Goal: Task Accomplishment & Management: Manage account settings

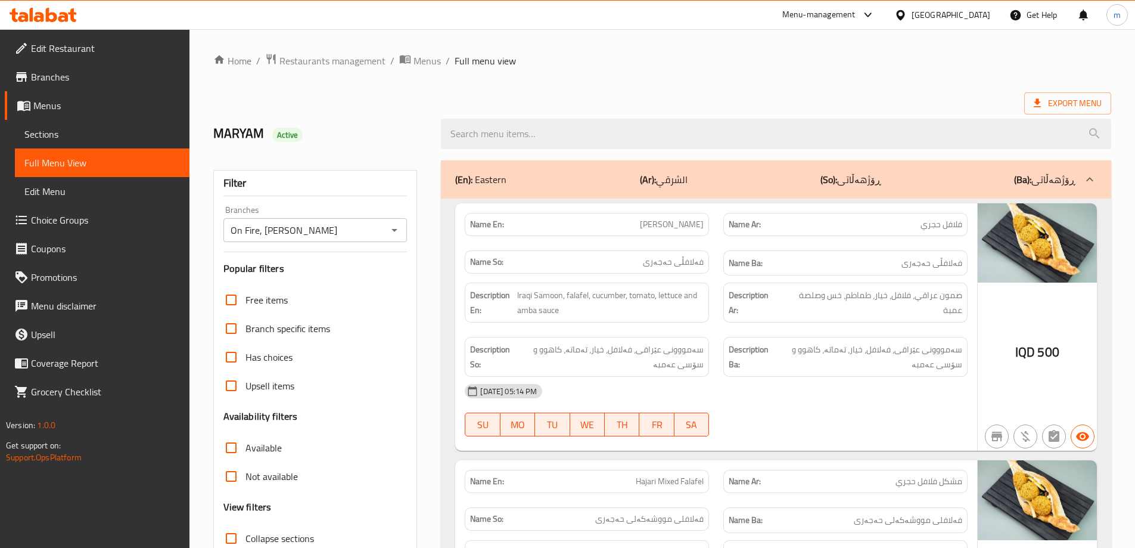
scroll to position [5865, 0]
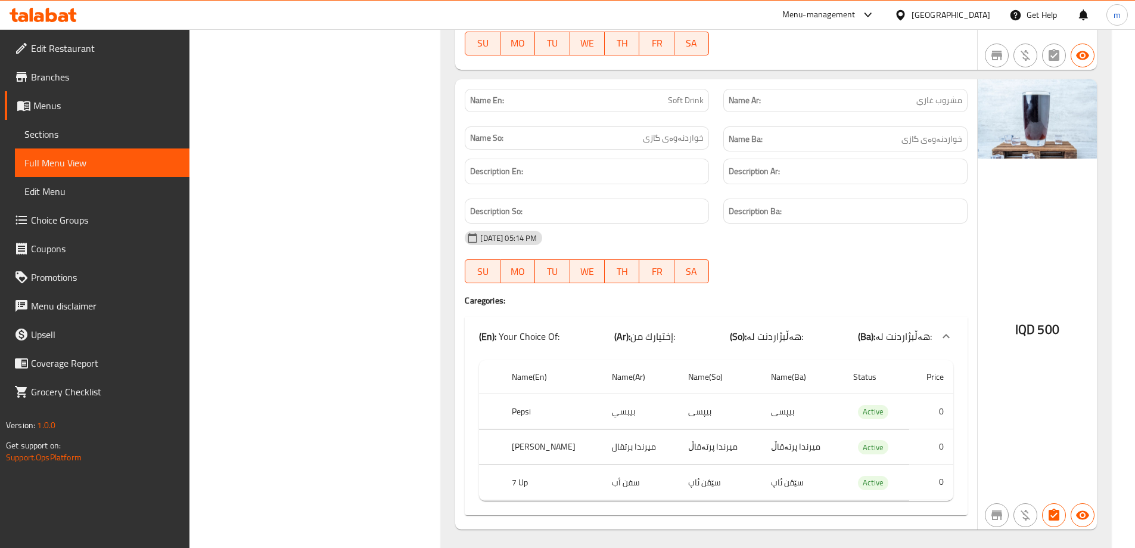
click at [36, 22] on div at bounding box center [43, 15] width 67 height 14
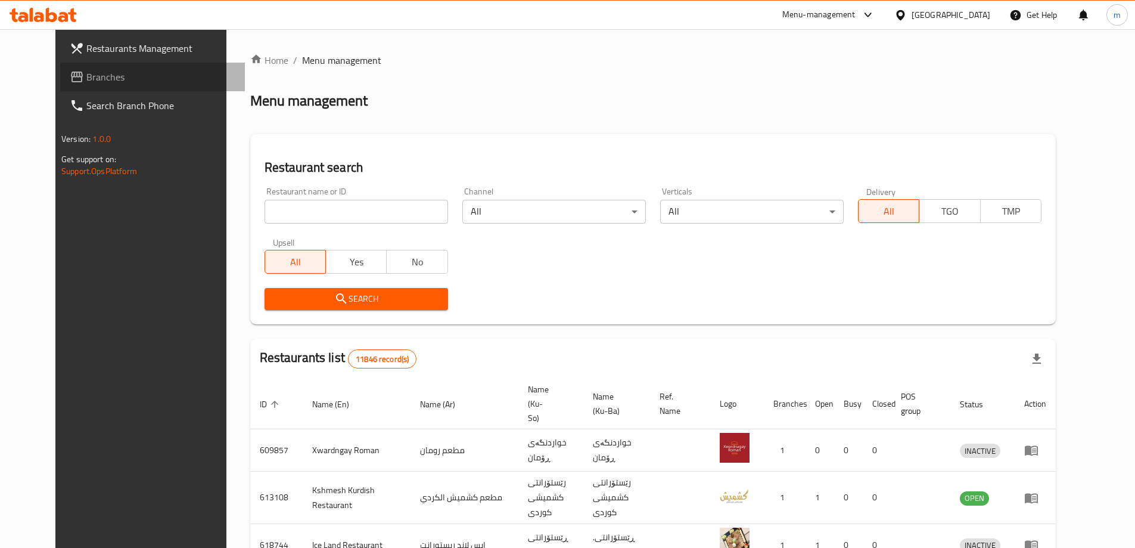
click at [86, 79] on span "Branches" at bounding box center [160, 77] width 149 height 14
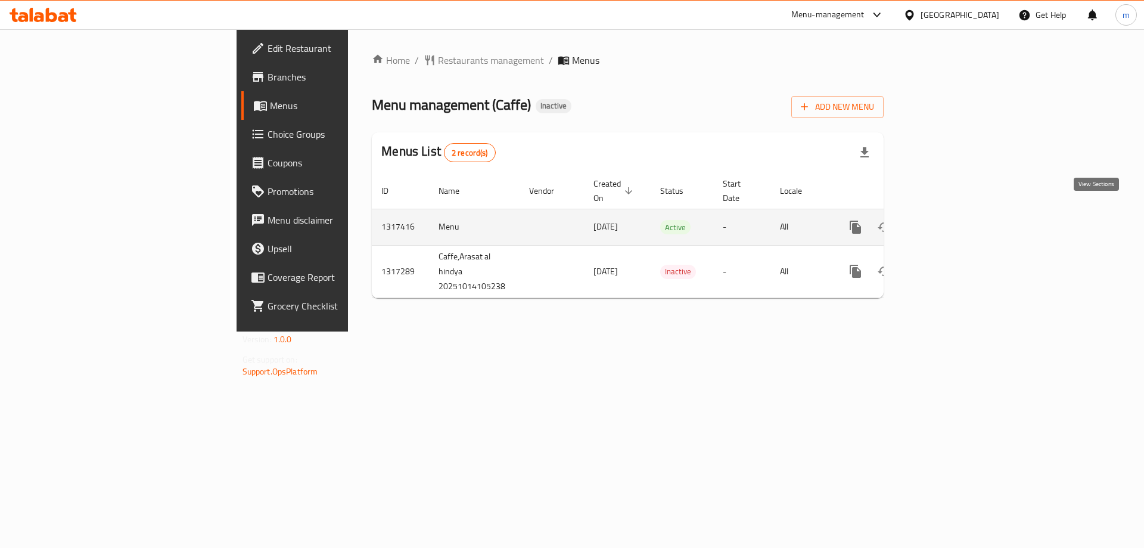
click at [956, 213] on link "enhanced table" at bounding box center [941, 227] width 29 height 29
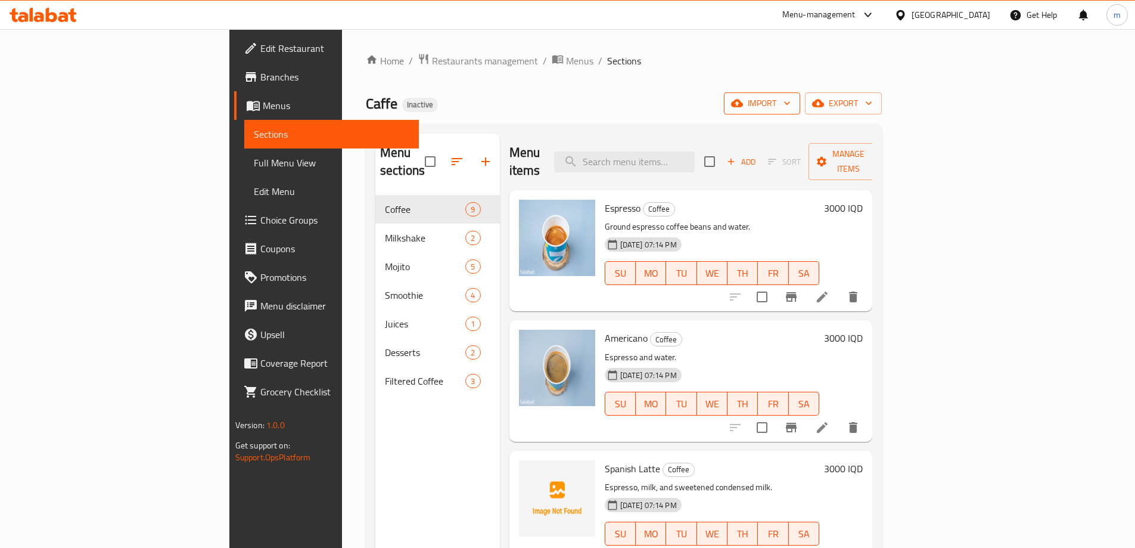
click at [743, 102] on icon "button" at bounding box center [737, 104] width 12 height 8
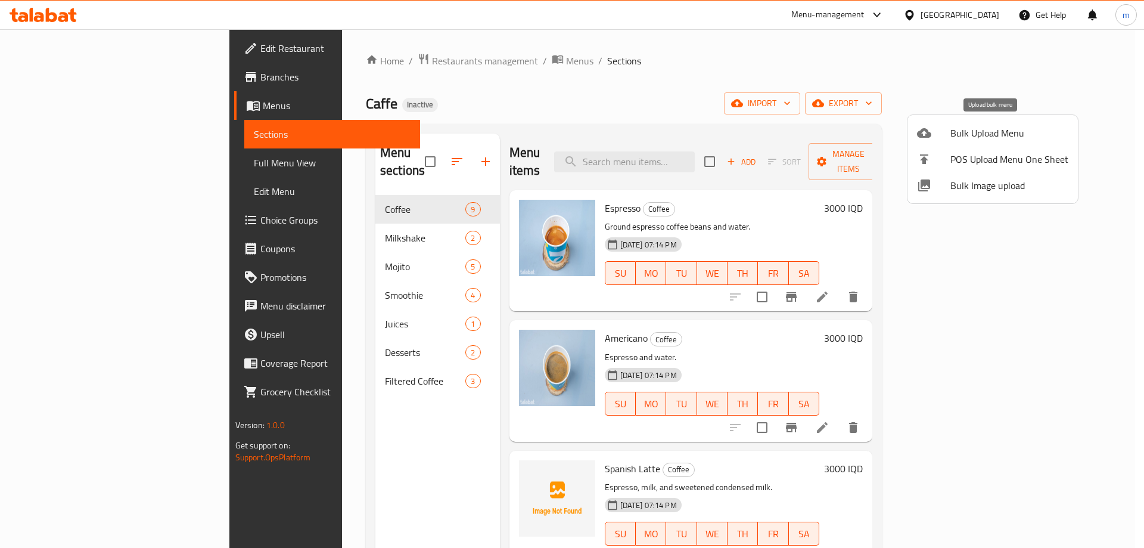
click at [972, 137] on span "Bulk Upload Menu" at bounding box center [1009, 133] width 118 height 14
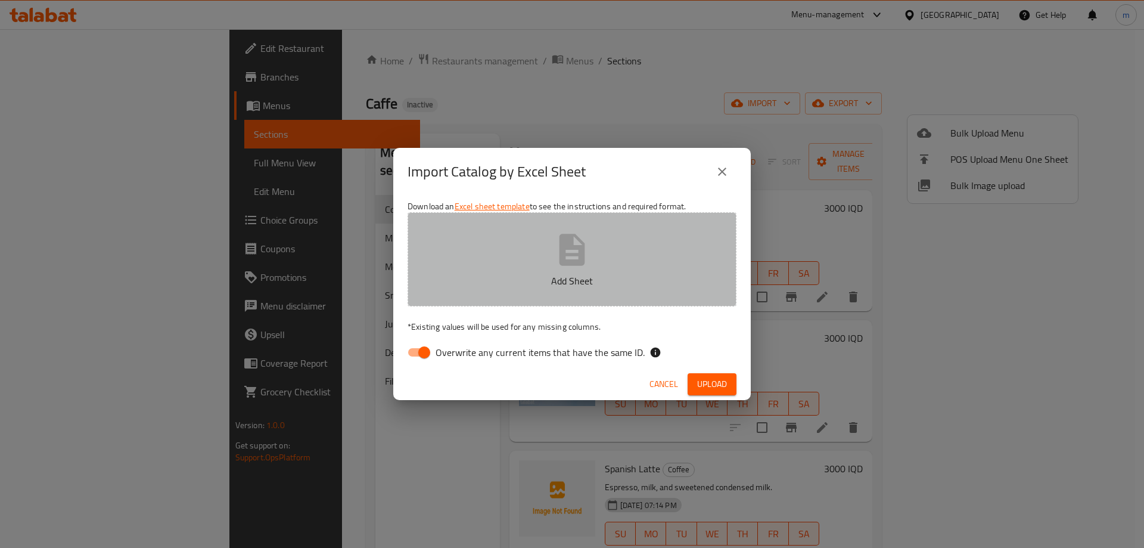
click at [421, 267] on button "Add Sheet" at bounding box center [572, 259] width 329 height 94
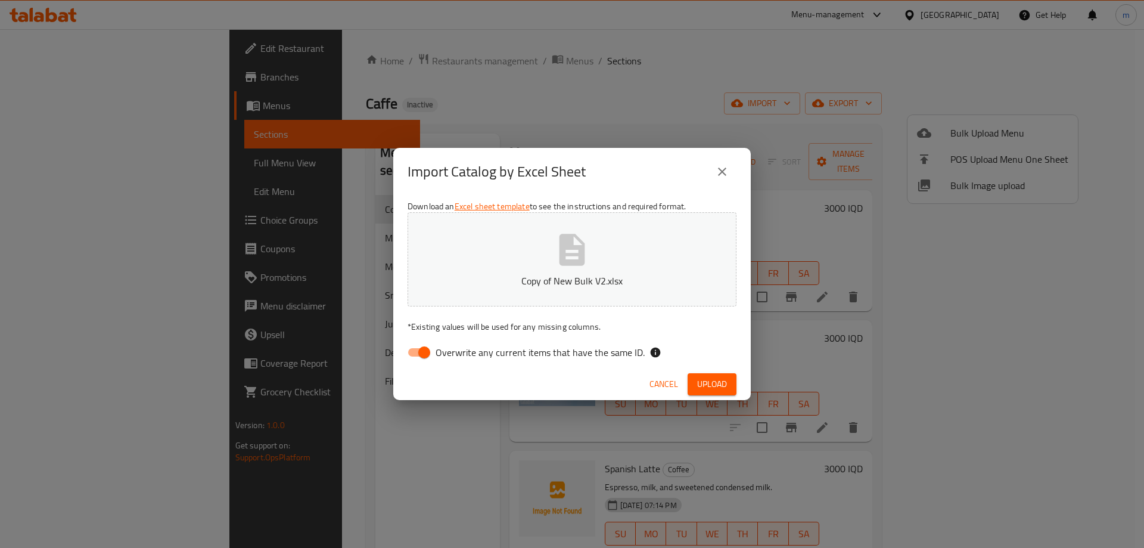
click at [419, 347] on input "Overwrite any current items that have the same ID." at bounding box center [424, 352] width 68 height 23
checkbox input "false"
click at [731, 384] on button "Upload" at bounding box center [712, 384] width 49 height 22
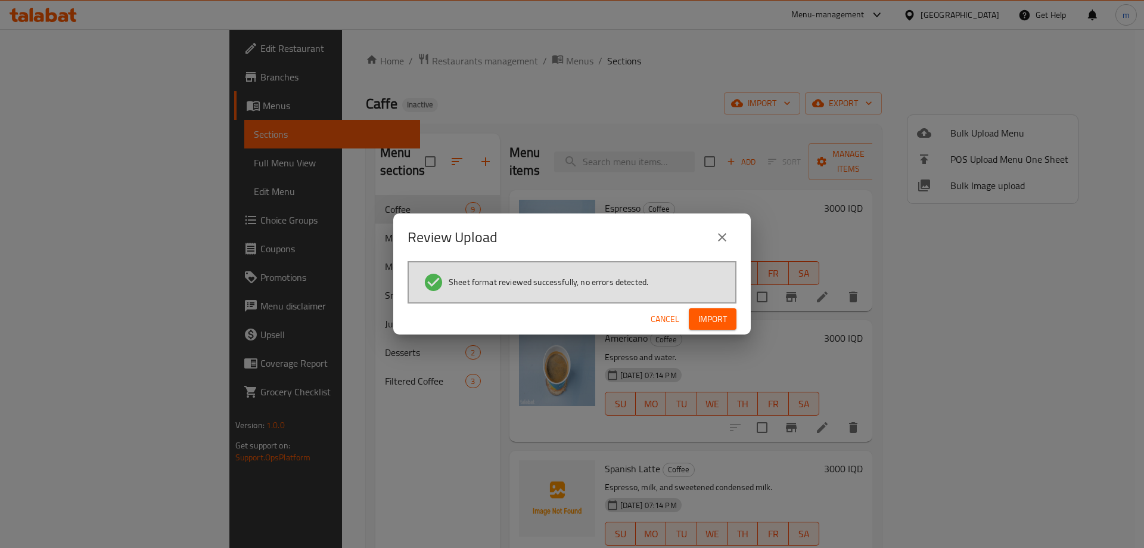
click at [695, 319] on button "Import" at bounding box center [713, 319] width 48 height 22
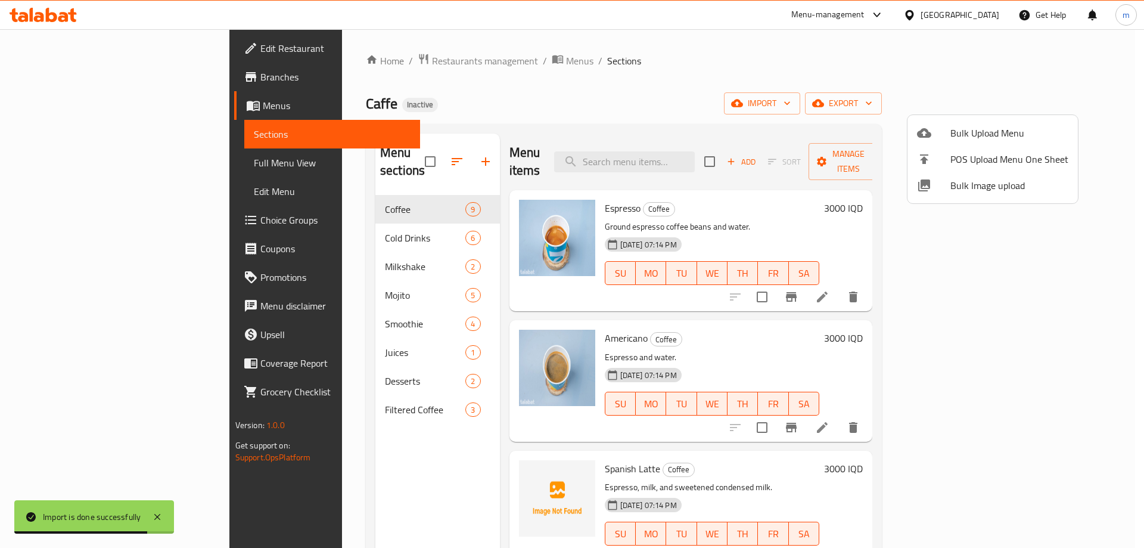
click at [328, 220] on div at bounding box center [572, 274] width 1144 height 548
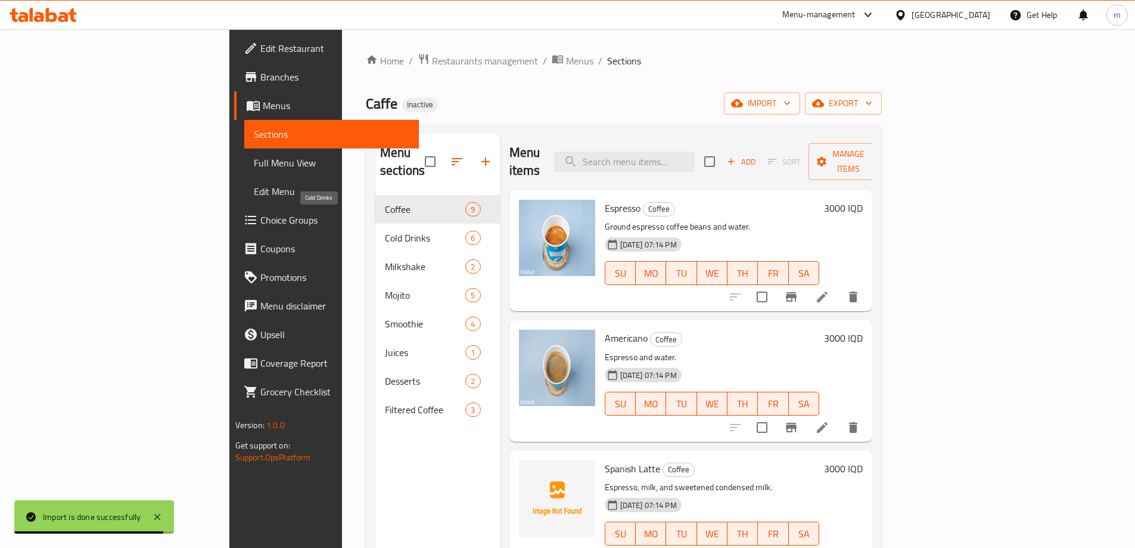
click at [385, 231] on span "Cold Drinks" at bounding box center [425, 238] width 80 height 14
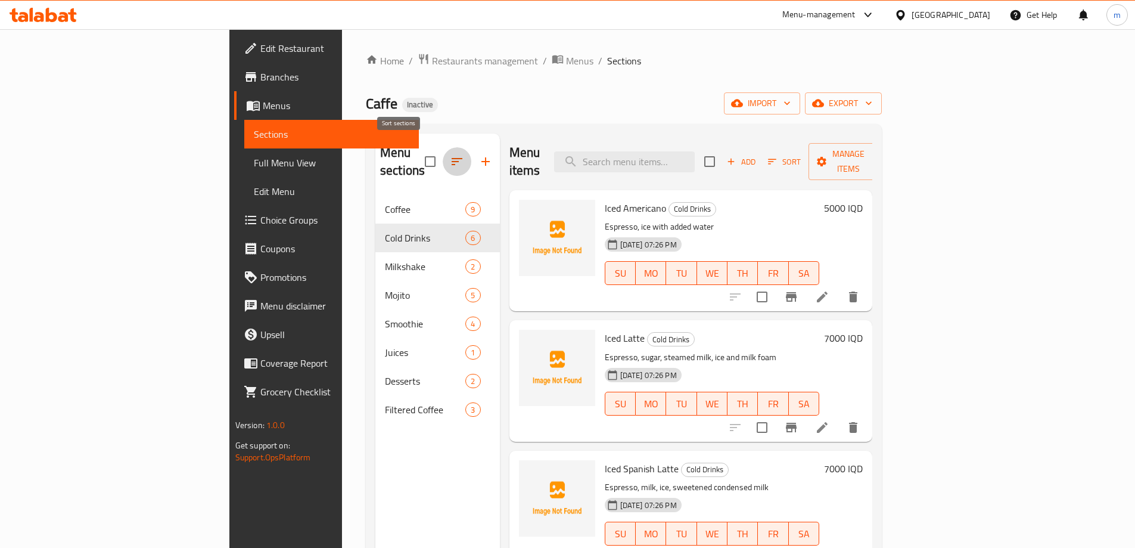
click at [450, 154] on icon "button" at bounding box center [457, 161] width 14 height 14
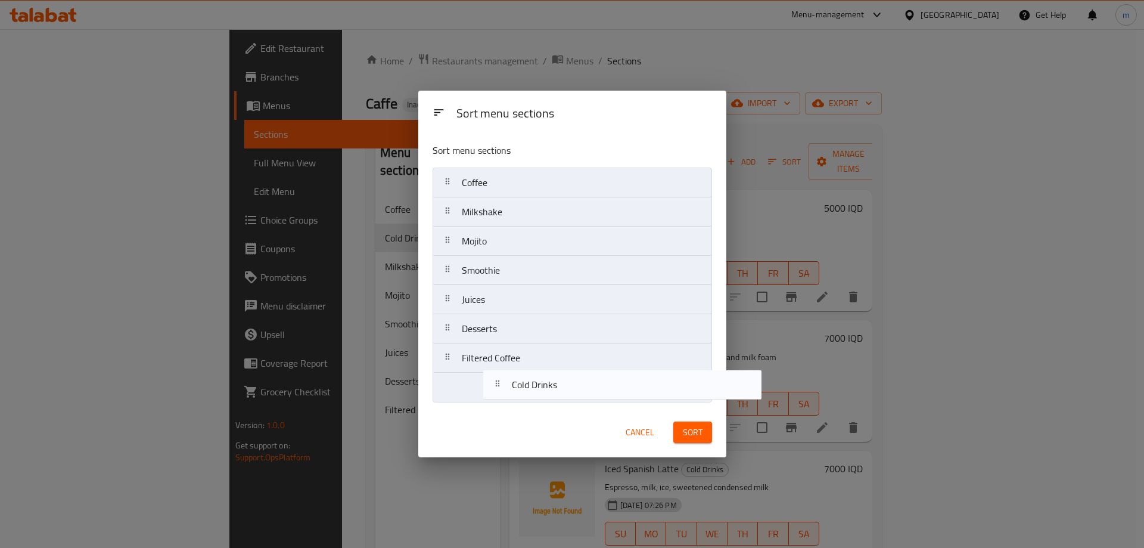
drag, startPoint x: 452, startPoint y: 213, endPoint x: 523, endPoint y: 400, distance: 200.1
click at [501, 387] on nav "Coffee Cold Drinks Milkshake Mojito Smoothie Juices Desserts Filtered Coffee" at bounding box center [572, 284] width 279 height 235
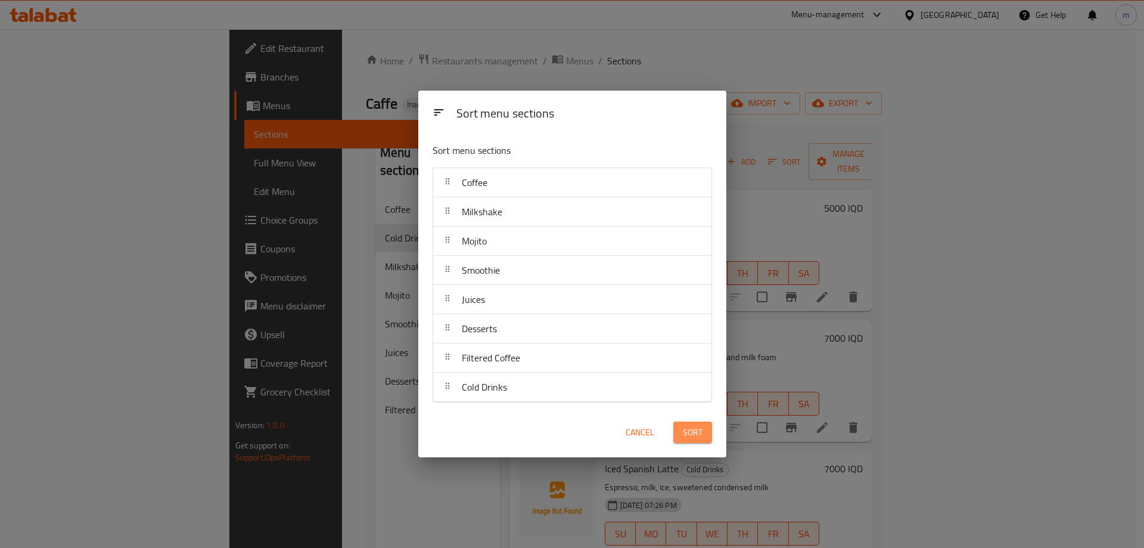
click at [700, 431] on span "Sort" at bounding box center [693, 432] width 20 height 15
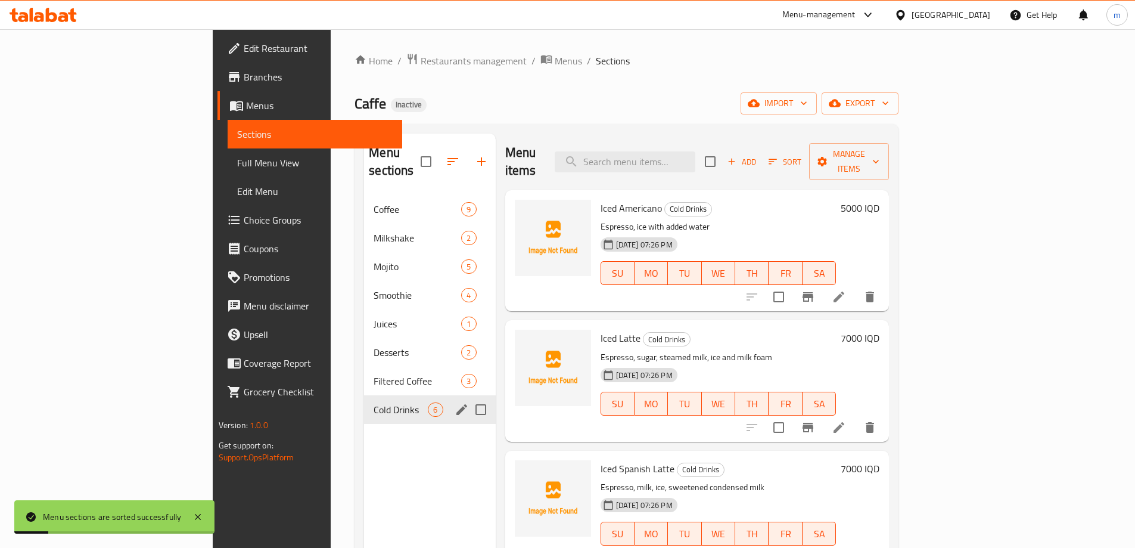
drag, startPoint x: 326, startPoint y: 385, endPoint x: 294, endPoint y: 269, distance: 120.6
click at [374, 402] on span "Cold Drinks" at bounding box center [401, 409] width 54 height 14
click at [374, 316] on span "Juices" at bounding box center [401, 323] width 54 height 14
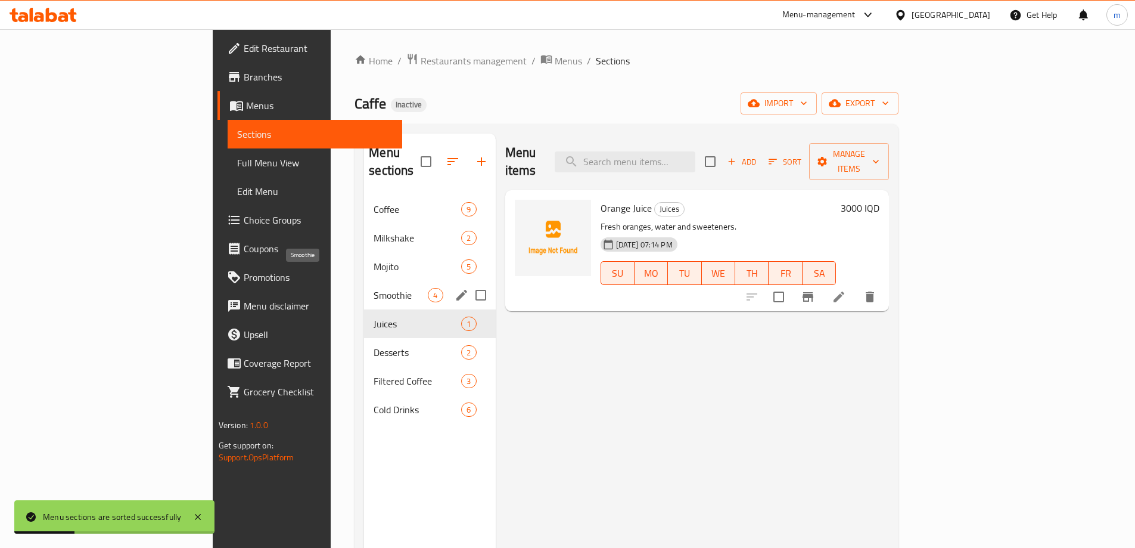
drag, startPoint x: 290, startPoint y: 245, endPoint x: 288, endPoint y: 223, distance: 22.1
click at [374, 259] on span "Mojito" at bounding box center [418, 266] width 88 height 14
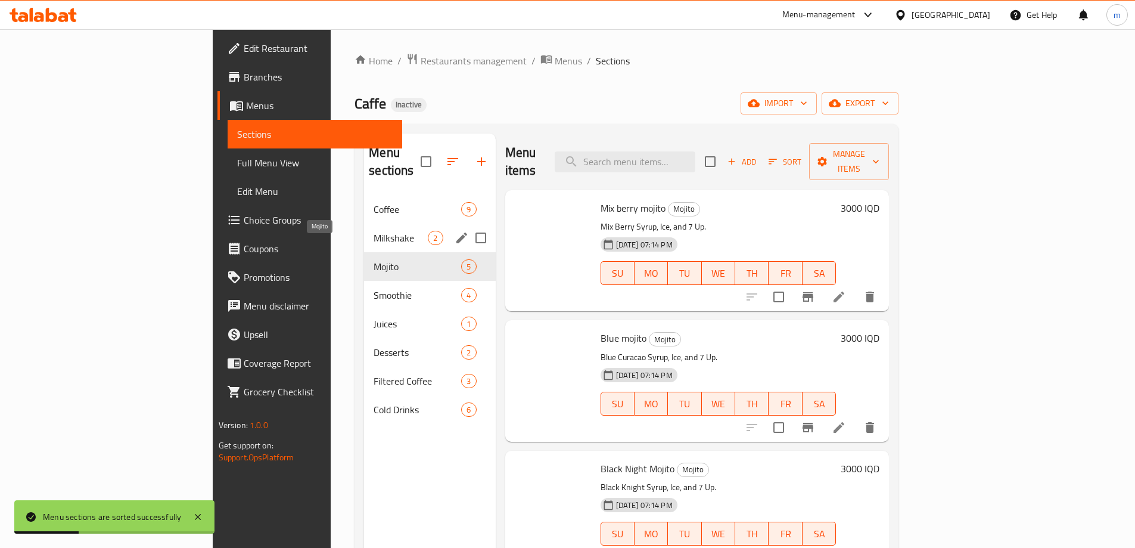
click at [374, 231] on span "Milkshake" at bounding box center [401, 238] width 54 height 14
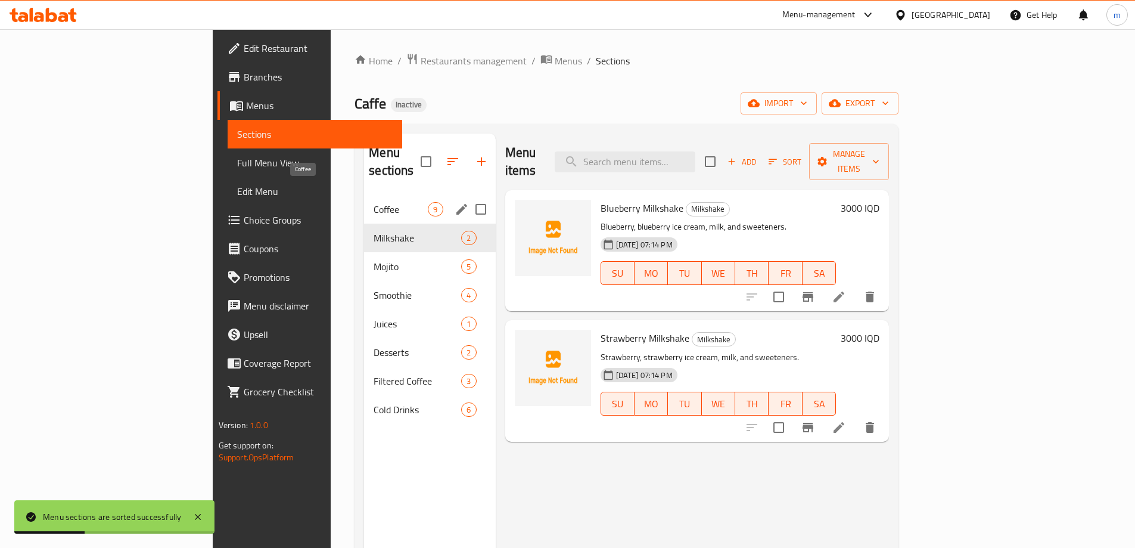
click at [374, 202] on span "Coffee" at bounding box center [401, 209] width 54 height 14
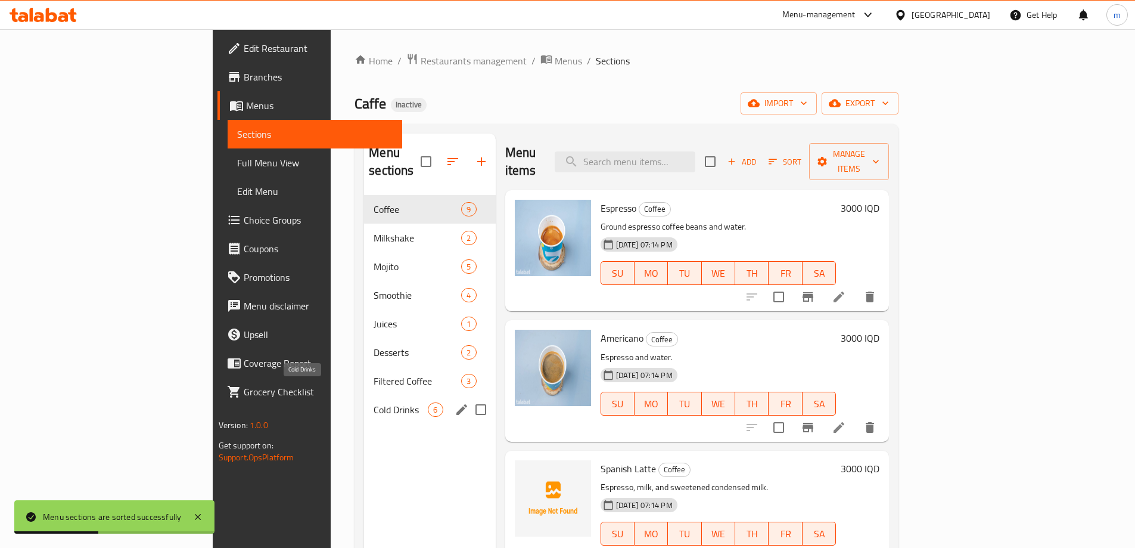
drag, startPoint x: 253, startPoint y: 390, endPoint x: 253, endPoint y: 364, distance: 26.2
click at [374, 402] on span "Cold Drinks" at bounding box center [401, 409] width 54 height 14
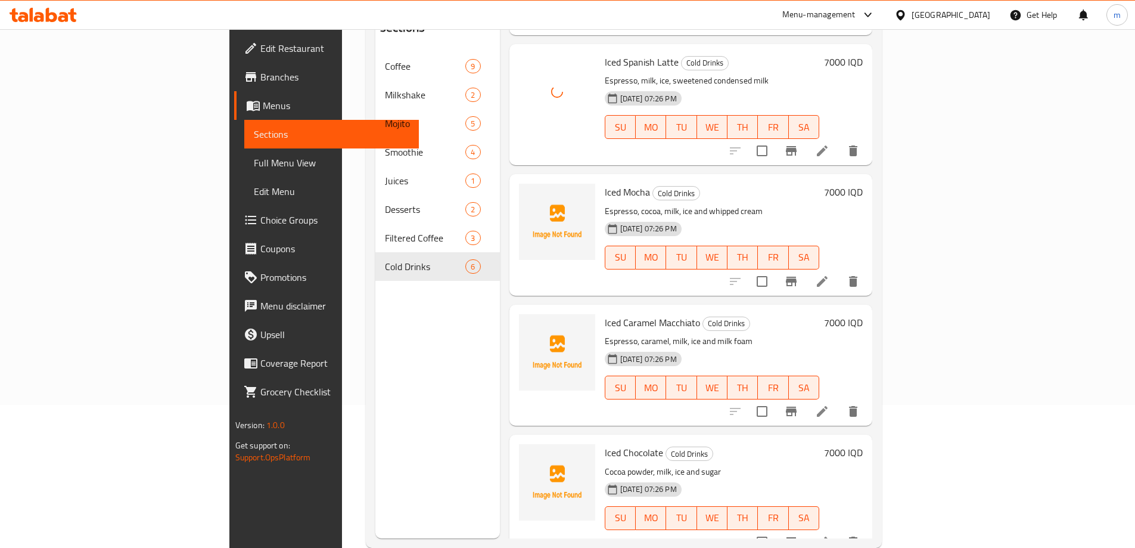
scroll to position [167, 0]
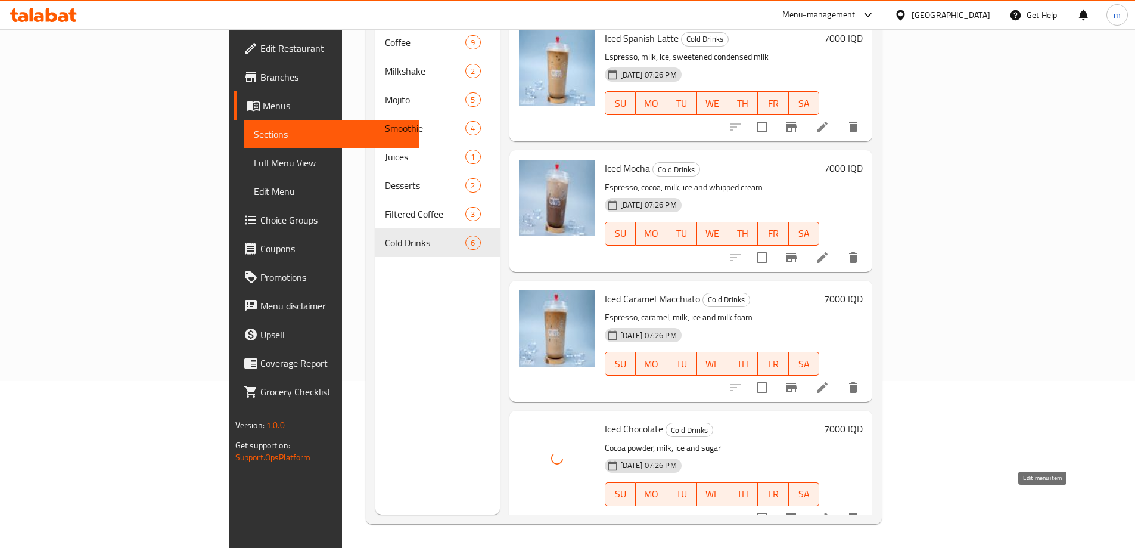
click at [829, 511] on icon at bounding box center [822, 518] width 14 height 14
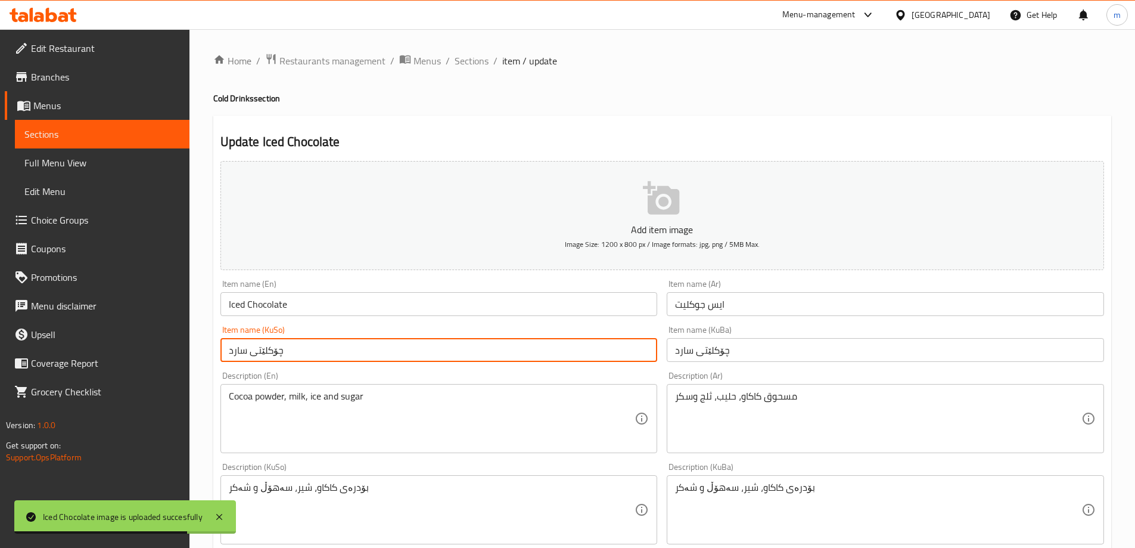
click at [323, 355] on input "چۆکلێتی سارد" at bounding box center [438, 350] width 437 height 24
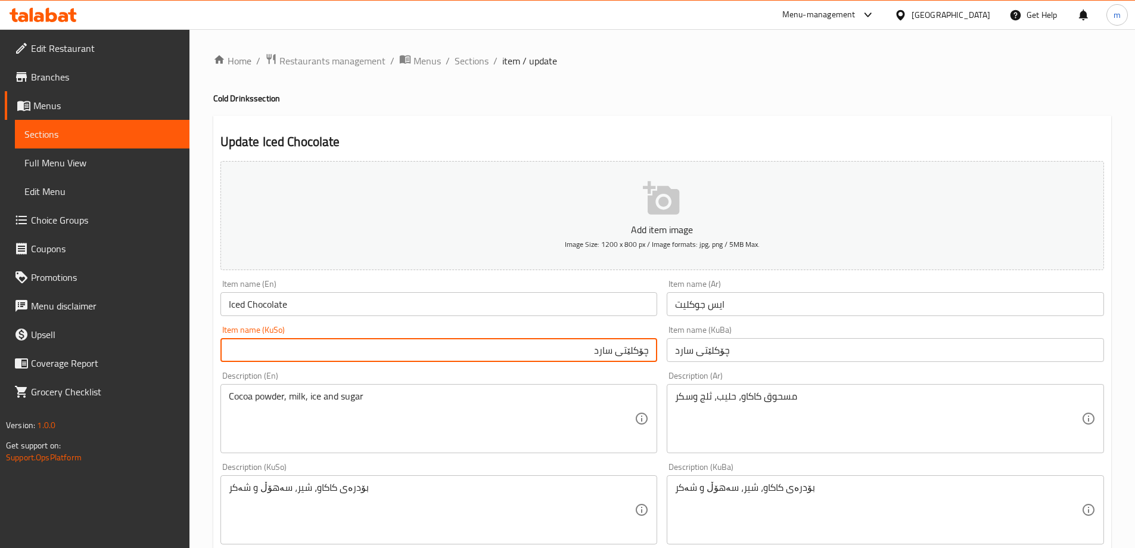
click at [640, 349] on input "چۆکلێتی سارد" at bounding box center [438, 350] width 437 height 24
click at [641, 349] on input "چۆکلێتی سارد" at bounding box center [438, 350] width 437 height 24
click at [641, 349] on input "چوکولاتەی سارد" at bounding box center [438, 350] width 437 height 24
click at [642, 349] on input "چوکولاتەی سارد" at bounding box center [438, 350] width 437 height 24
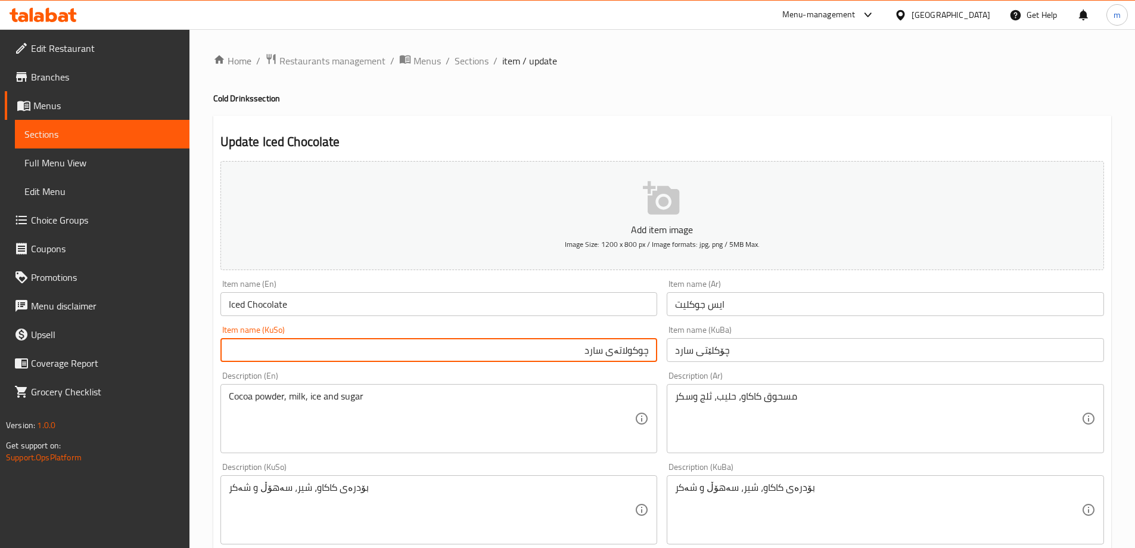
click at [642, 349] on input "چوکولاتەی سارد" at bounding box center [438, 350] width 437 height 24
type input "چوکولاتەی سارد"
click at [732, 341] on input "چۆکلێتی سارد" at bounding box center [885, 350] width 437 height 24
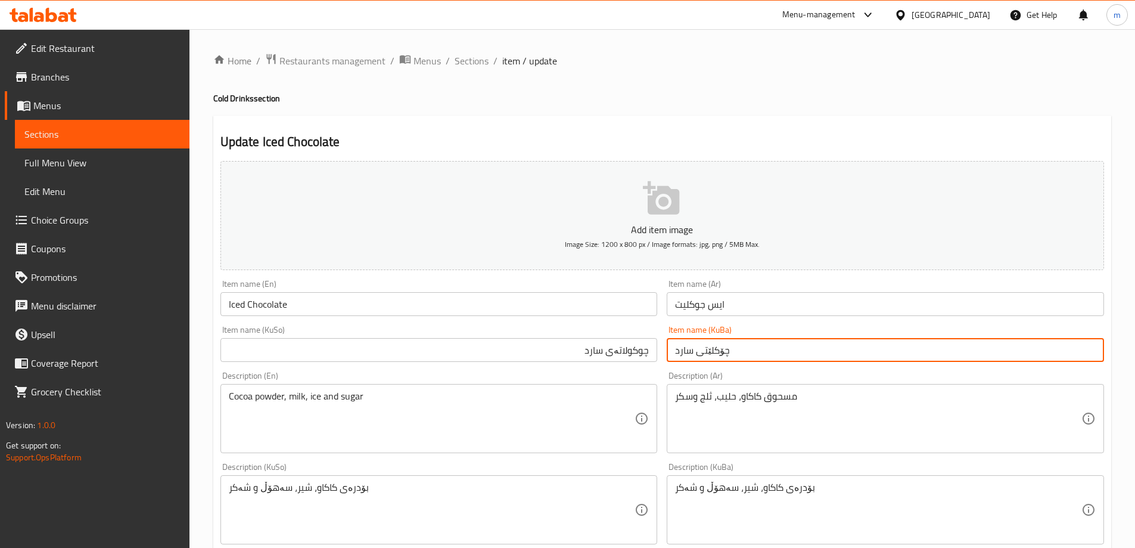
click at [734, 356] on input "چۆکلێتی سارد" at bounding box center [885, 350] width 437 height 24
paste input "وکولاتە"
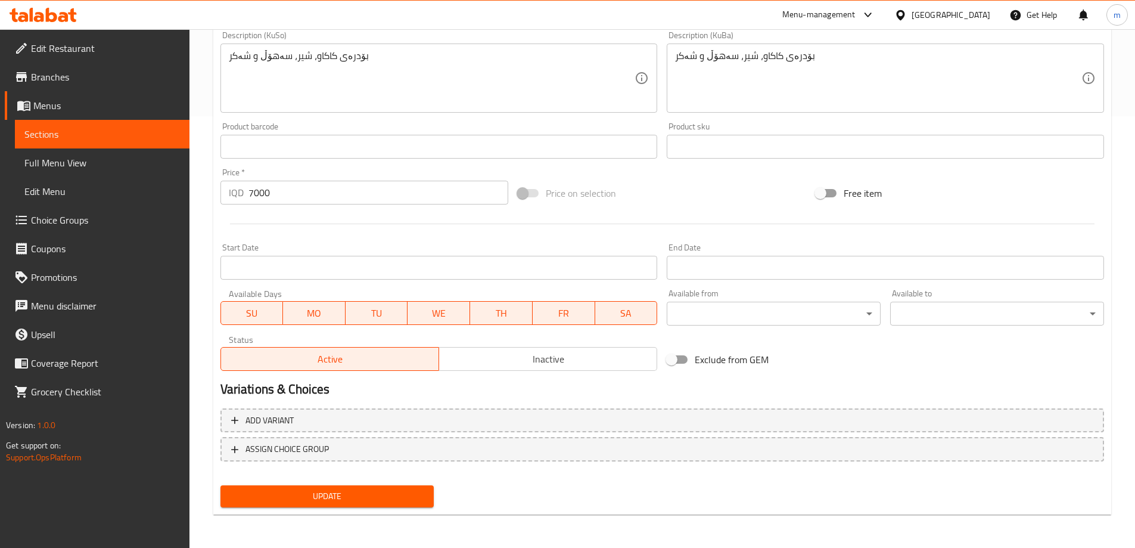
type input "چوکولاتەی سارد"
click at [374, 486] on button "Update" at bounding box center [327, 496] width 214 height 22
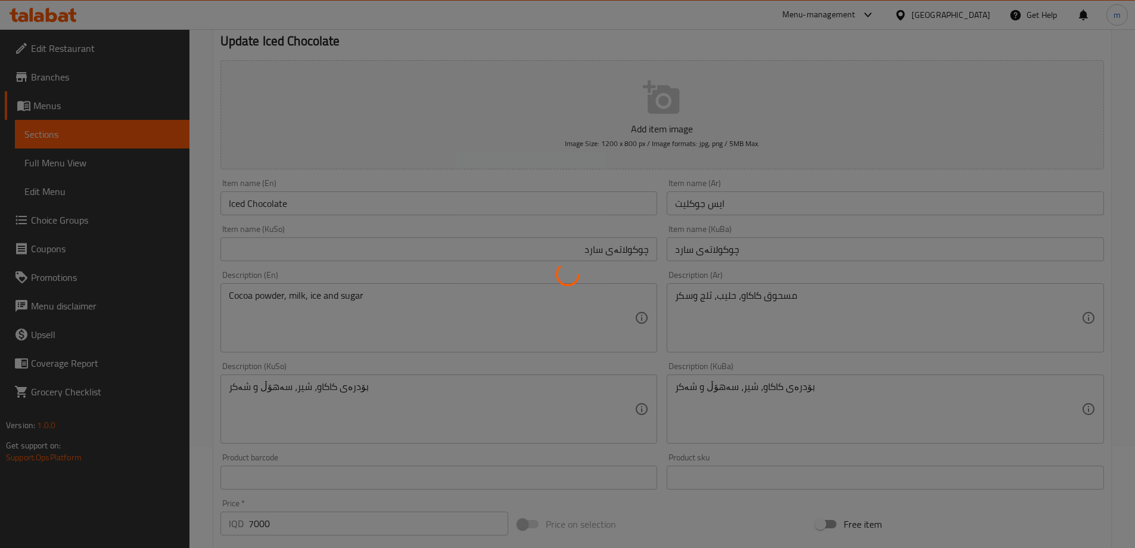
scroll to position [14, 0]
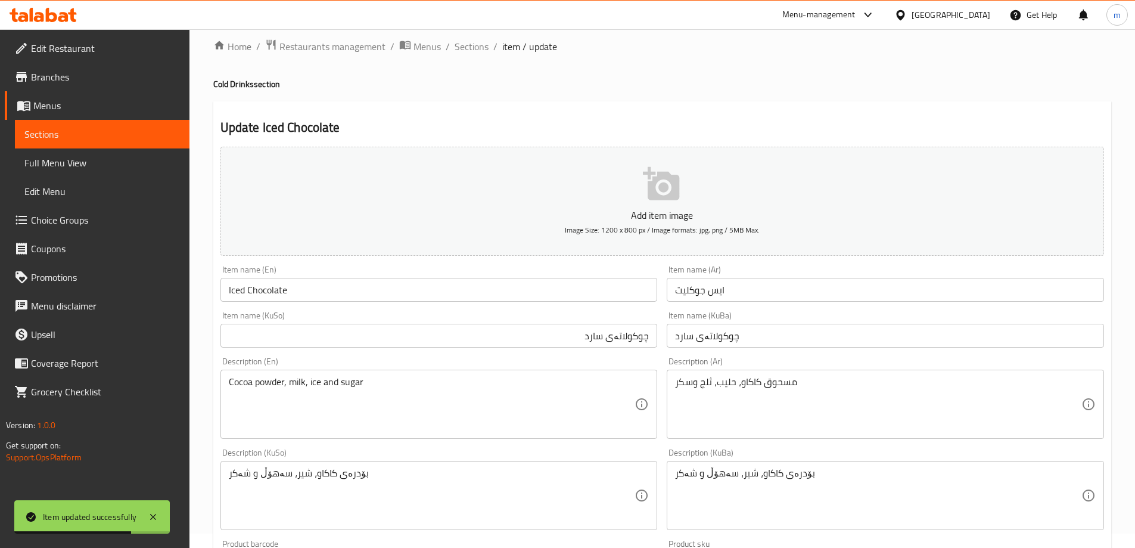
drag, startPoint x: 69, startPoint y: 160, endPoint x: 110, endPoint y: 158, distance: 41.7
click at [69, 159] on span "Full Menu View" at bounding box center [102, 163] width 156 height 14
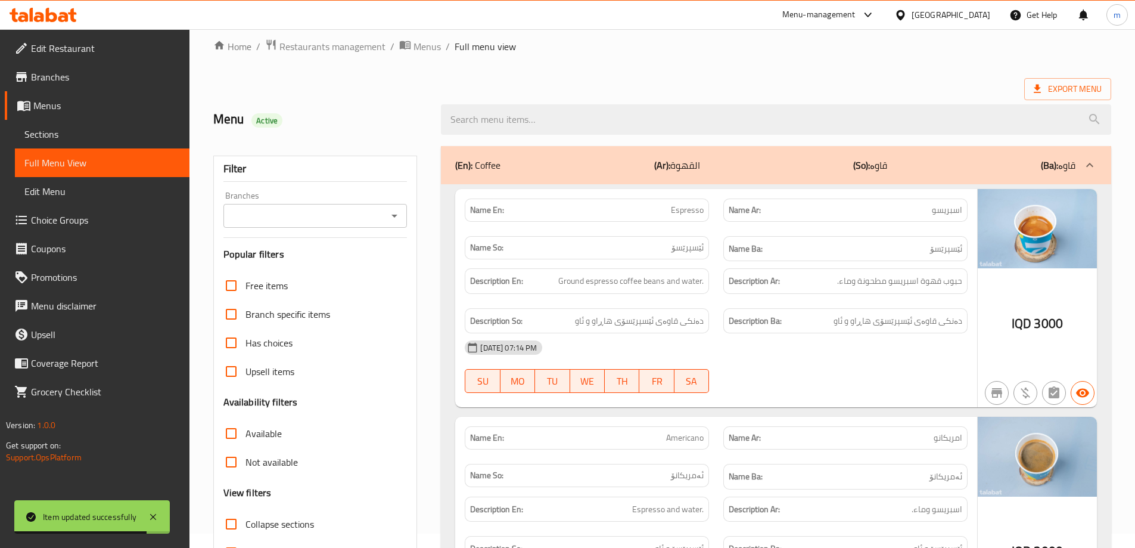
click at [276, 209] on input "Branches" at bounding box center [305, 215] width 157 height 17
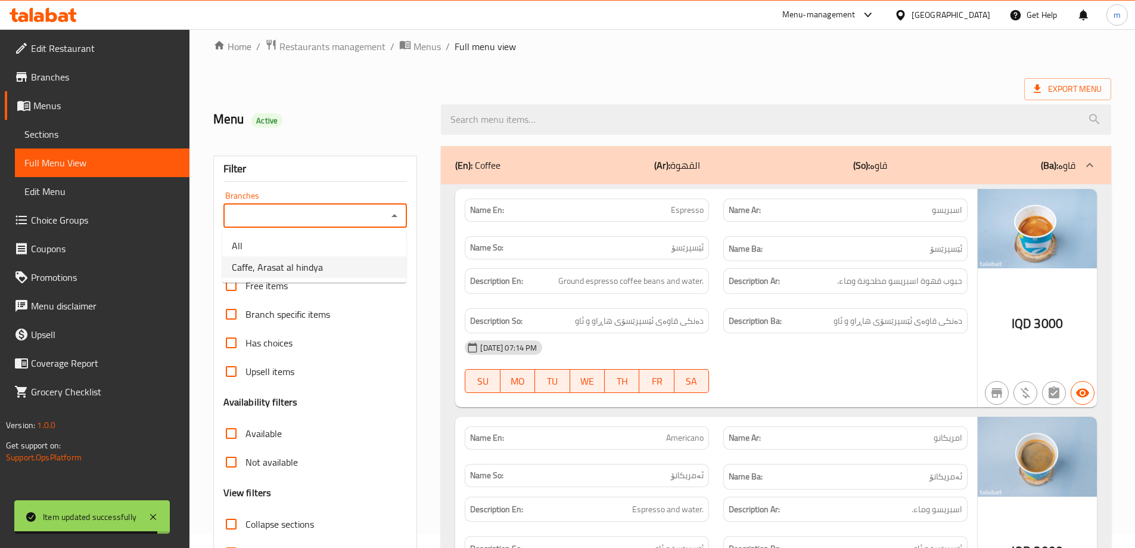
drag, startPoint x: 262, startPoint y: 267, endPoint x: 273, endPoint y: 264, distance: 12.3
click at [262, 267] on span "Caffe, Arasat al hindya" at bounding box center [277, 267] width 91 height 14
type input "Caffe, Arasat al hindya"
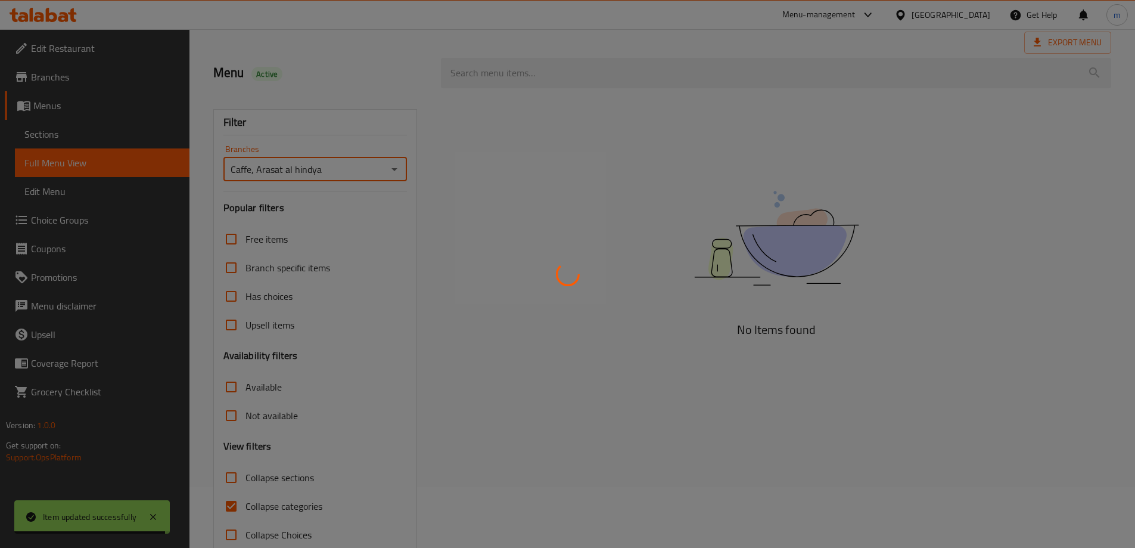
scroll to position [86, 0]
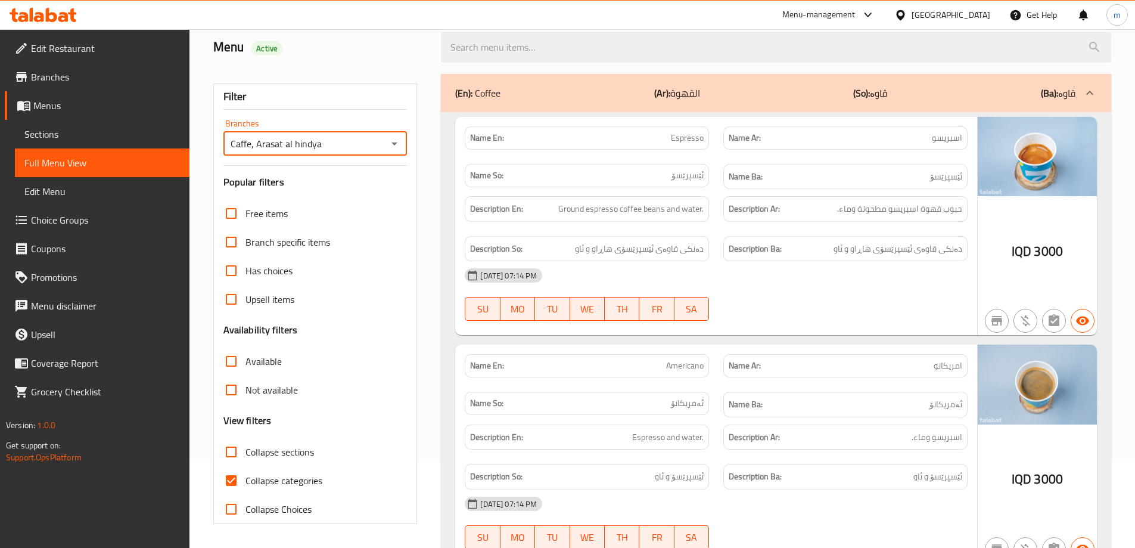
click at [262, 484] on span "Collapse categories" at bounding box center [283, 480] width 77 height 14
click at [245, 484] on input "Collapse categories" at bounding box center [231, 480] width 29 height 29
checkbox input "false"
click at [261, 457] on span "Collapse sections" at bounding box center [279, 451] width 69 height 14
click at [245, 457] on input "Collapse sections" at bounding box center [231, 451] width 29 height 29
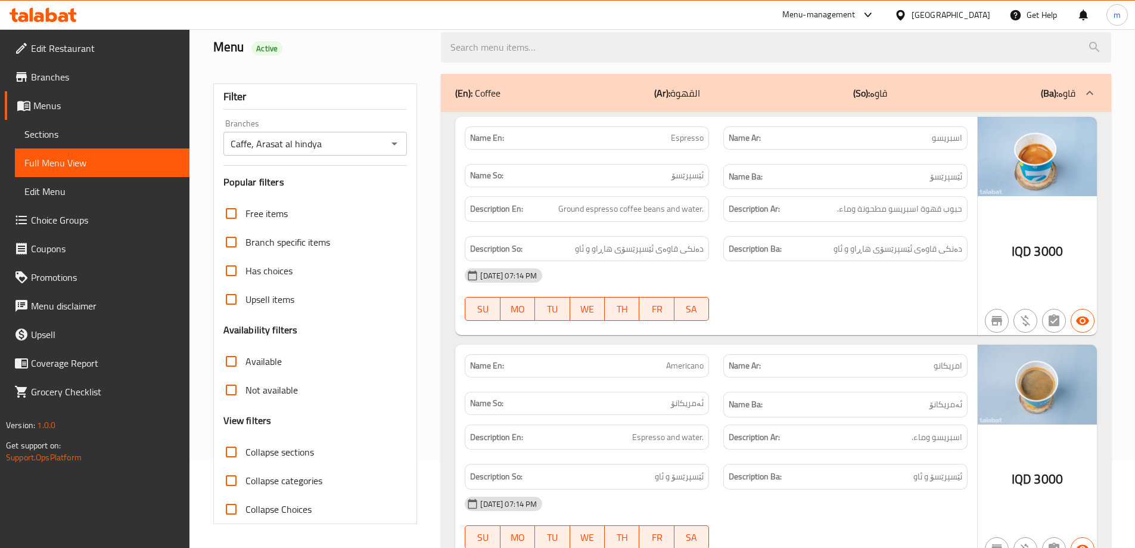
checkbox input "true"
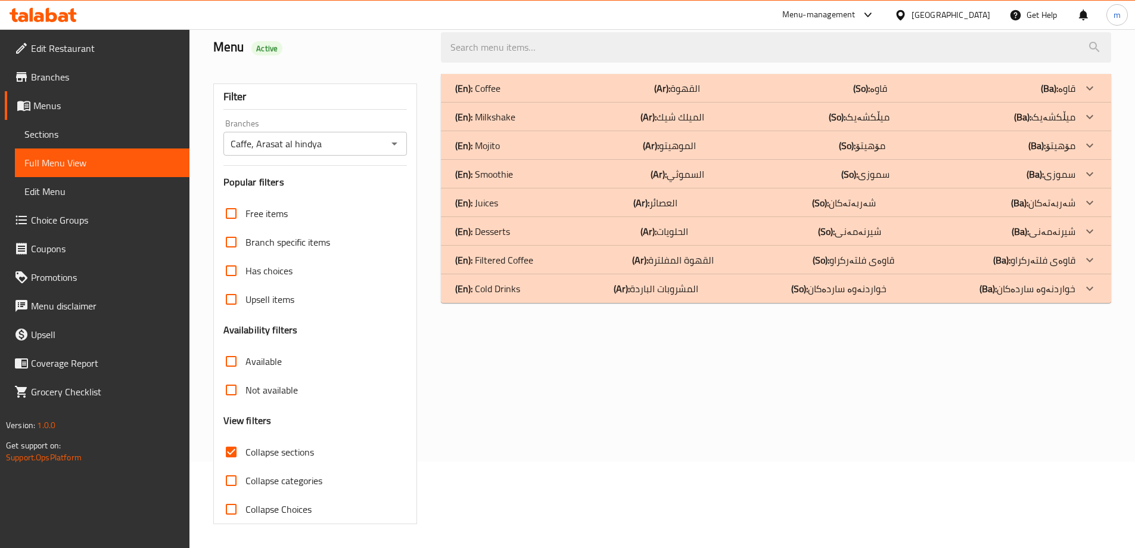
click at [496, 292] on p "(En): Cold Drinks" at bounding box center [487, 288] width 65 height 14
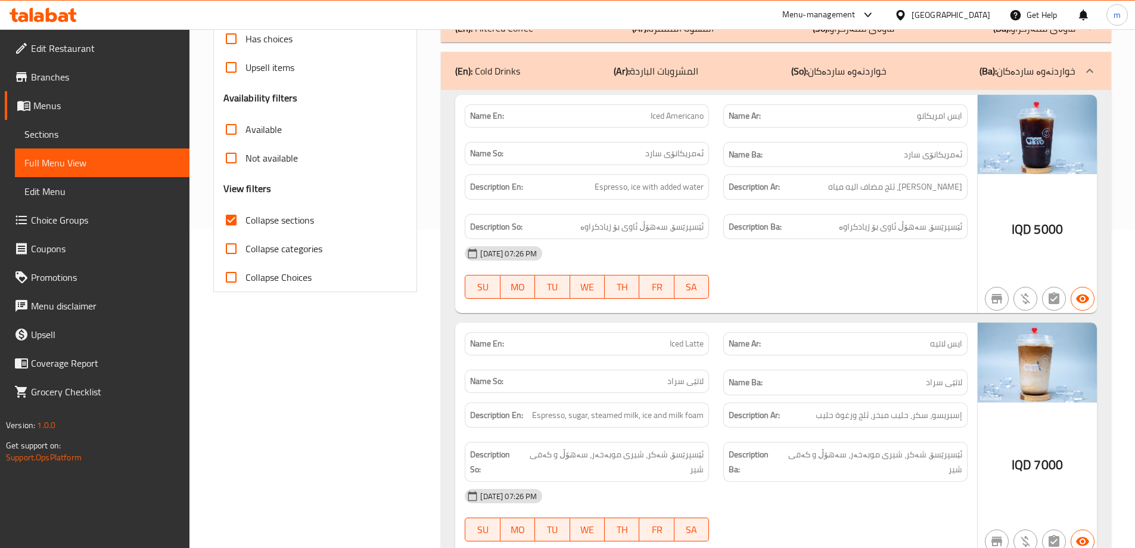
scroll to position [365, 0]
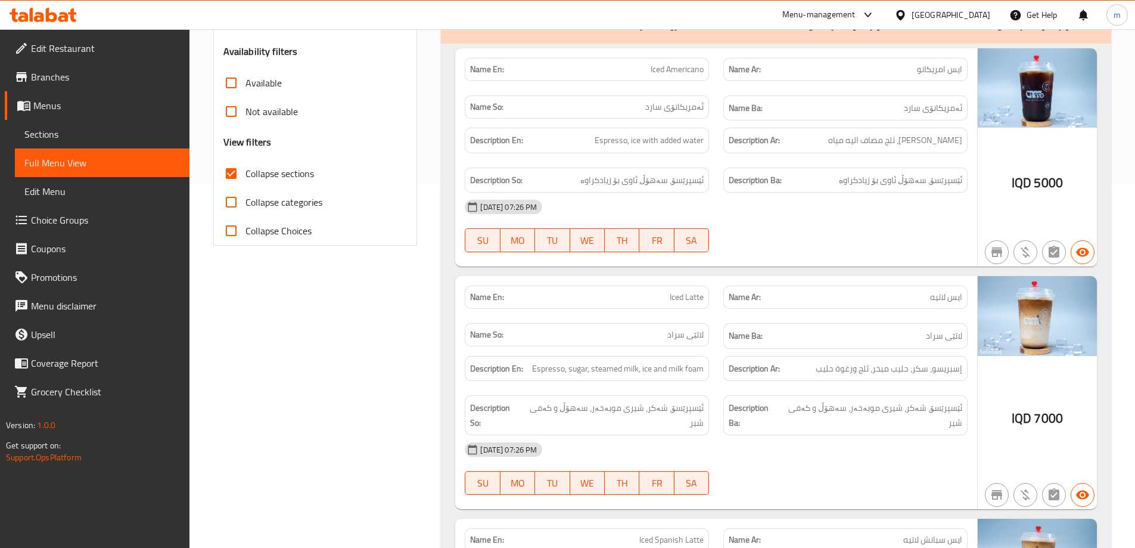
click at [47, 130] on span "Sections" at bounding box center [102, 134] width 156 height 14
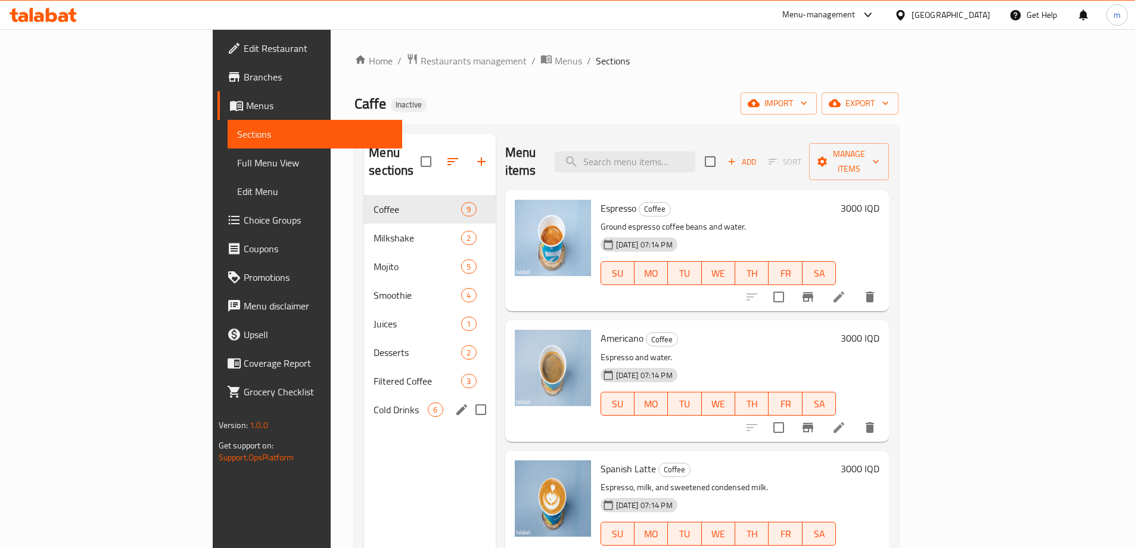
click at [374, 402] on span "Cold Drinks" at bounding box center [401, 409] width 54 height 14
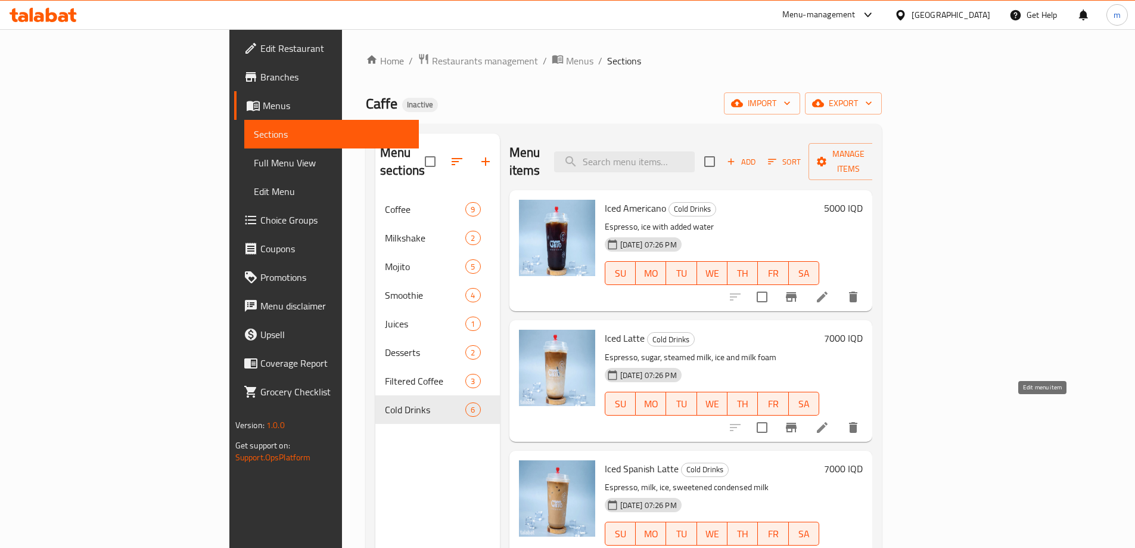
click at [829, 420] on icon at bounding box center [822, 427] width 14 height 14
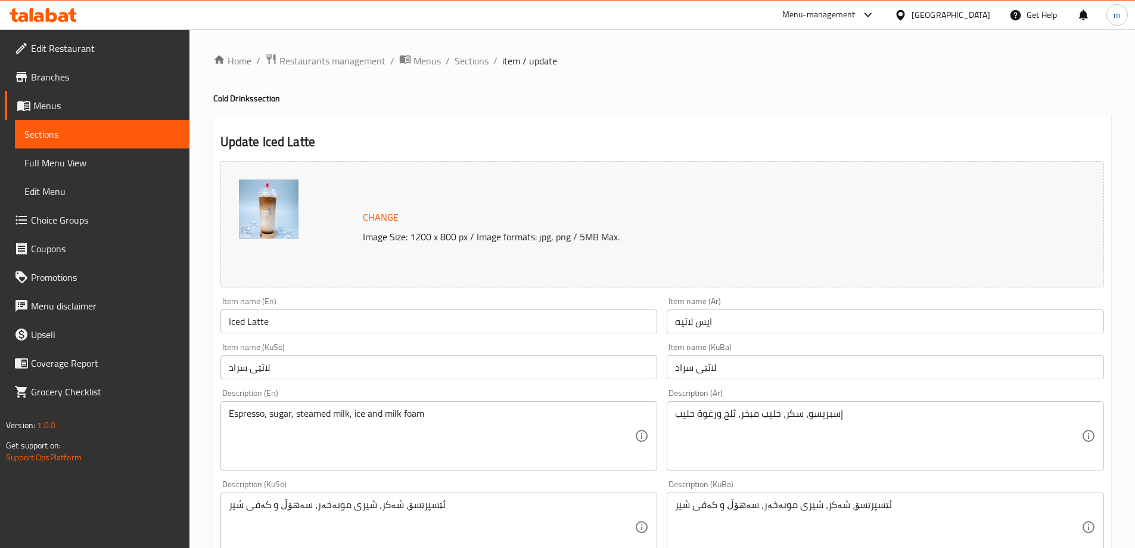
click at [689, 363] on input "لاتێی سراد" at bounding box center [885, 367] width 437 height 24
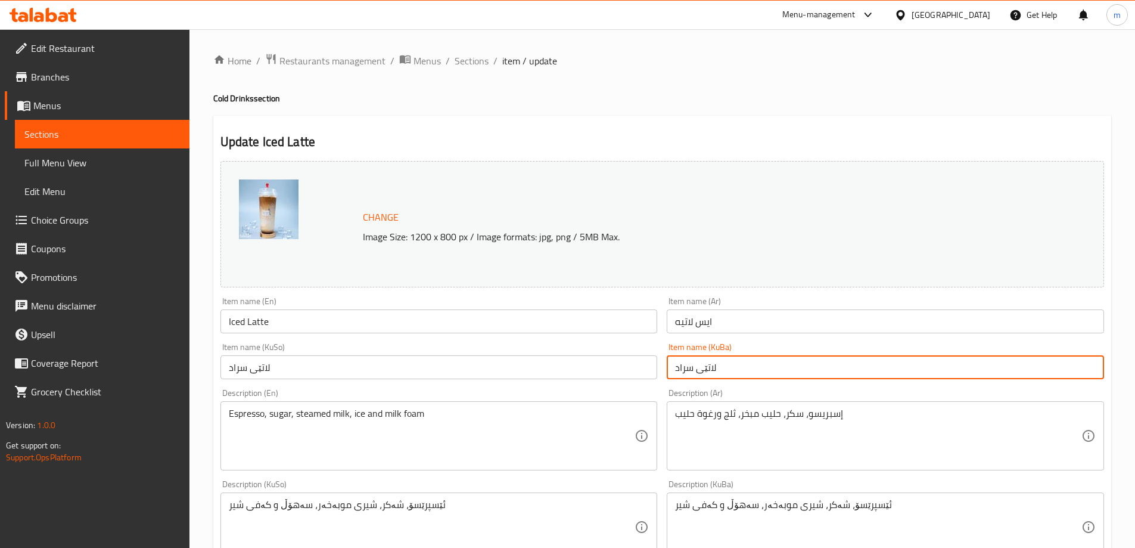
click at [689, 363] on input "لاتێی سراد" at bounding box center [885, 367] width 437 height 24
click at [694, 365] on input "لاتێی سارد" at bounding box center [885, 367] width 437 height 24
type input "لاتێی سارد"
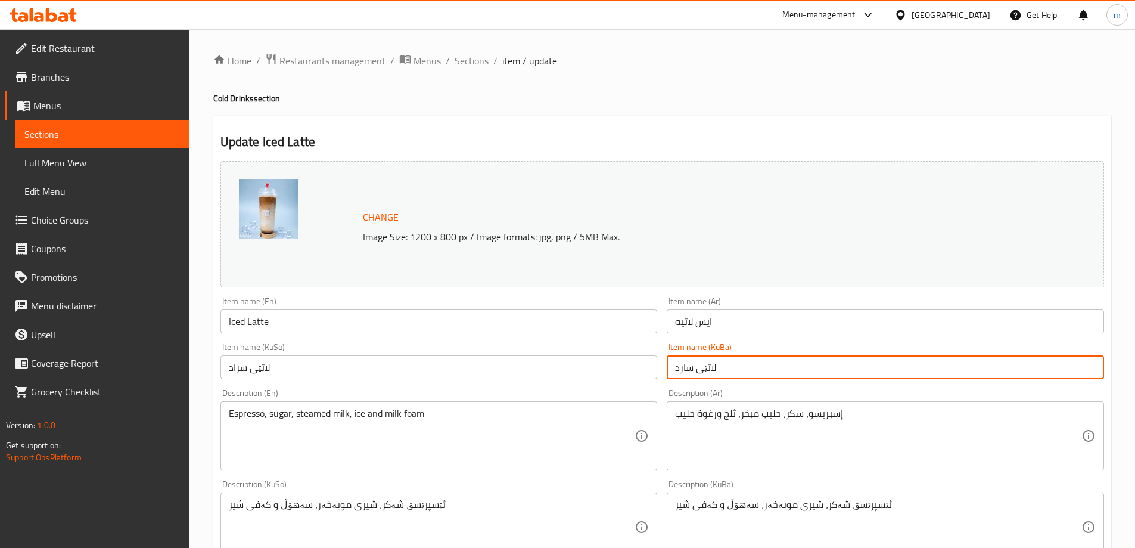
click at [546, 366] on input "لاتێی سراد" at bounding box center [438, 367] width 437 height 24
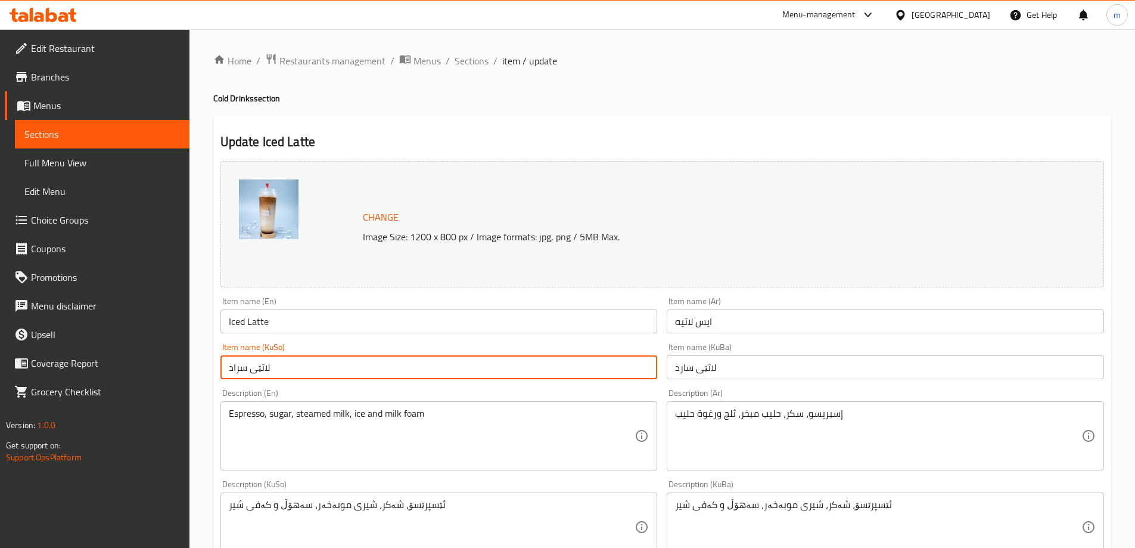
click at [546, 366] on input "لاتێی سراد" at bounding box center [438, 367] width 437 height 24
paste input "لاتێی [PERSON_NAME]"
click at [546, 366] on input "لاتێی لاتێی سارد" at bounding box center [438, 367] width 437 height 24
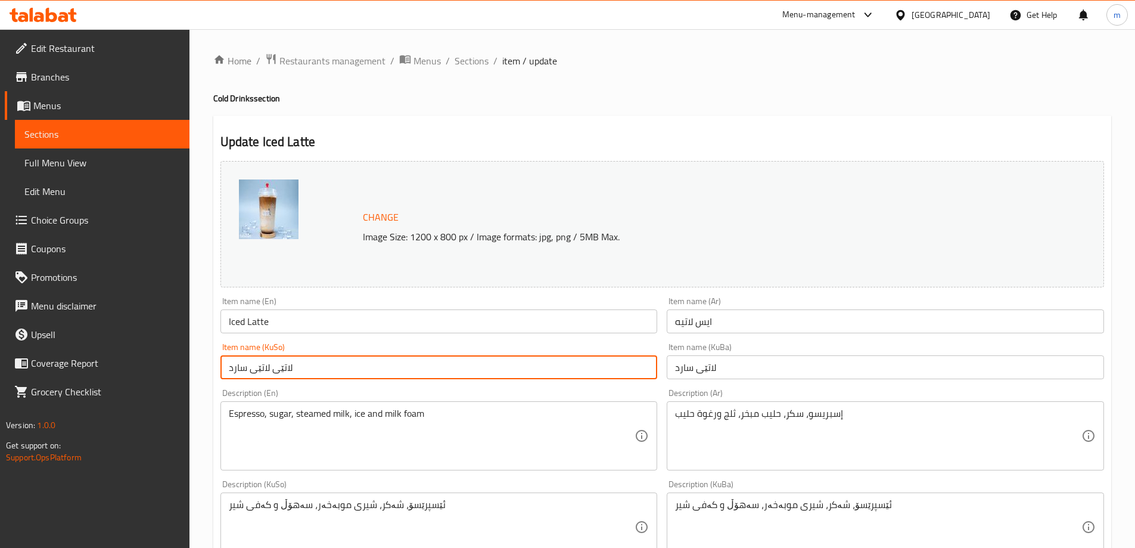
paste input "text"
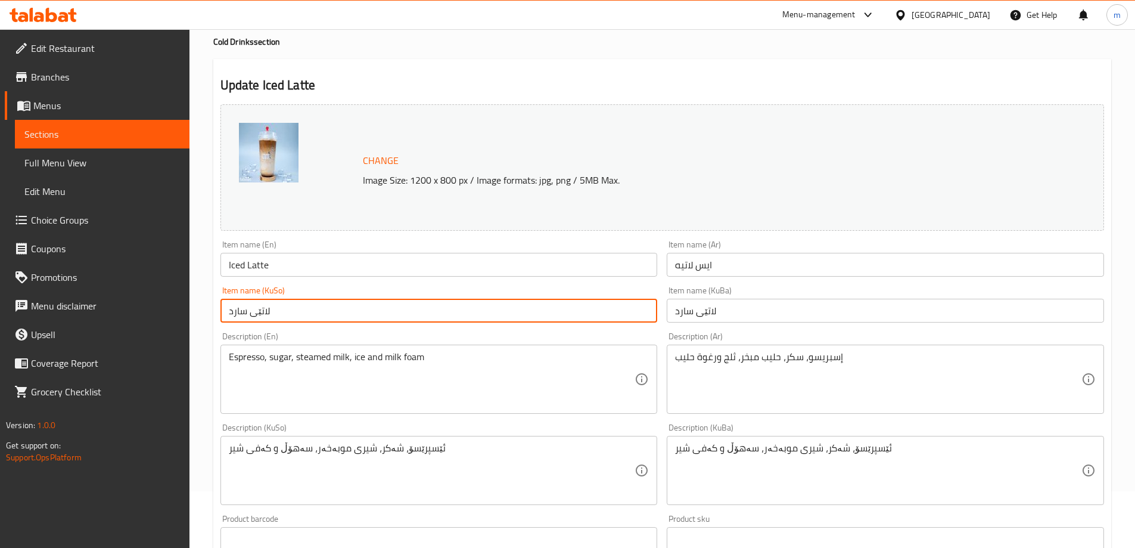
scroll to position [449, 0]
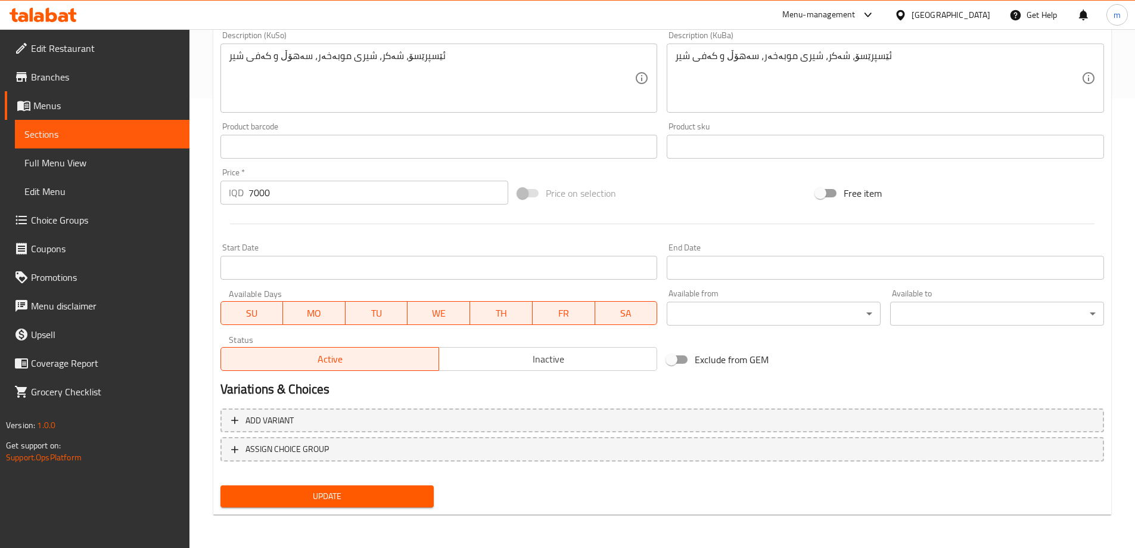
type input "لاتێی سارد"
click at [403, 492] on span "Update" at bounding box center [327, 496] width 195 height 15
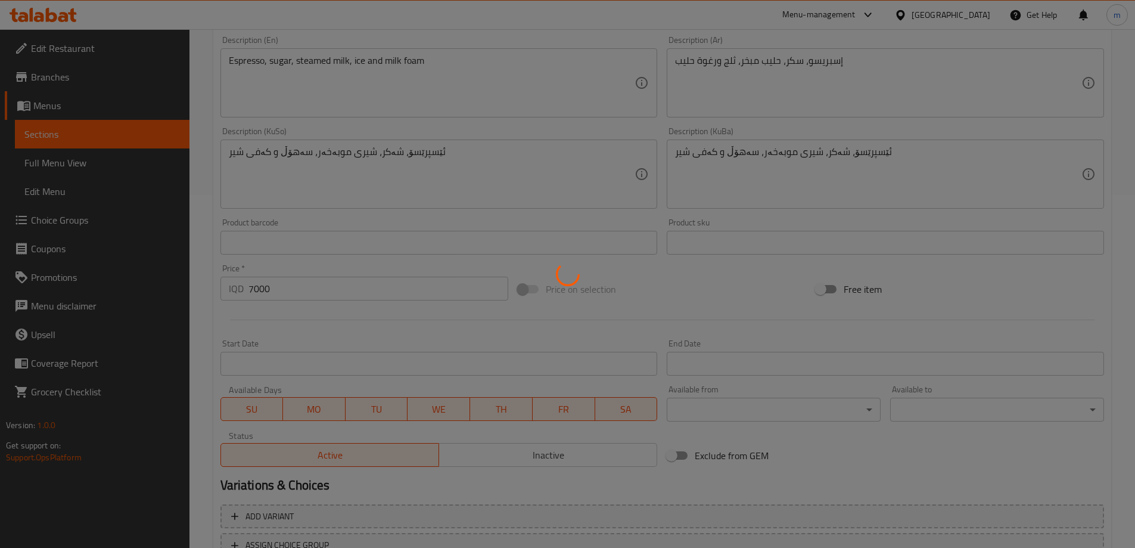
scroll to position [170, 0]
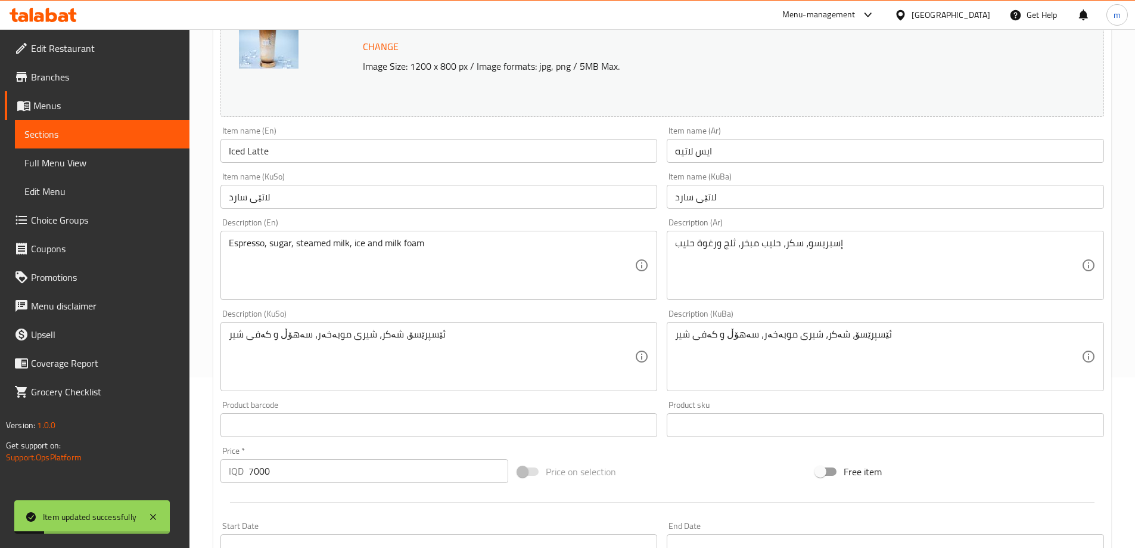
click at [49, 162] on span "Full Menu View" at bounding box center [102, 163] width 156 height 14
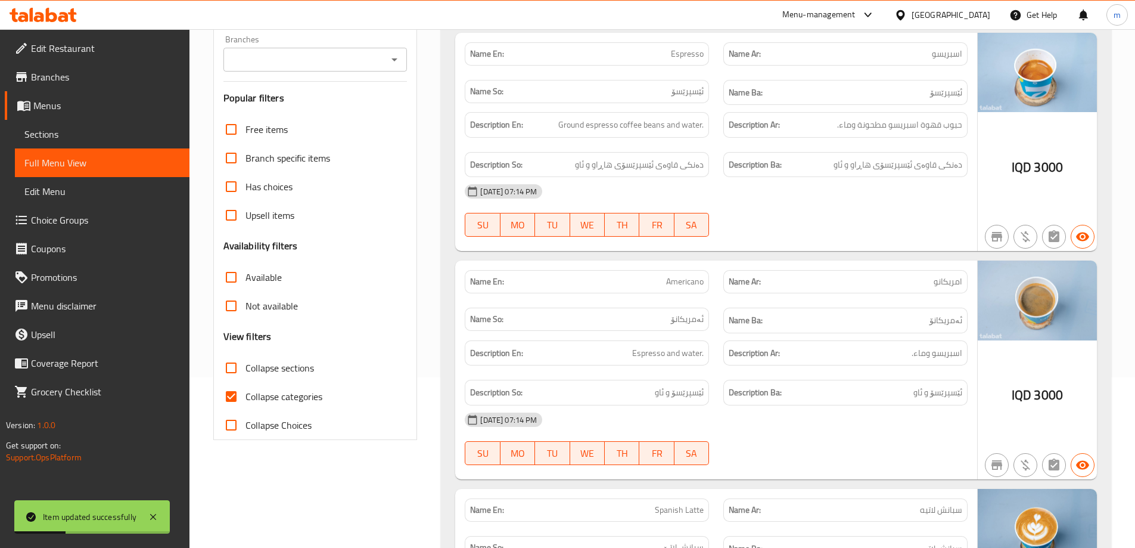
click at [249, 400] on span "Collapse categories" at bounding box center [283, 396] width 77 height 14
click at [245, 400] on input "Collapse categories" at bounding box center [231, 396] width 29 height 29
checkbox input "false"
click at [246, 369] on span "Collapse sections" at bounding box center [279, 367] width 69 height 14
click at [245, 369] on input "Collapse sections" at bounding box center [231, 367] width 29 height 29
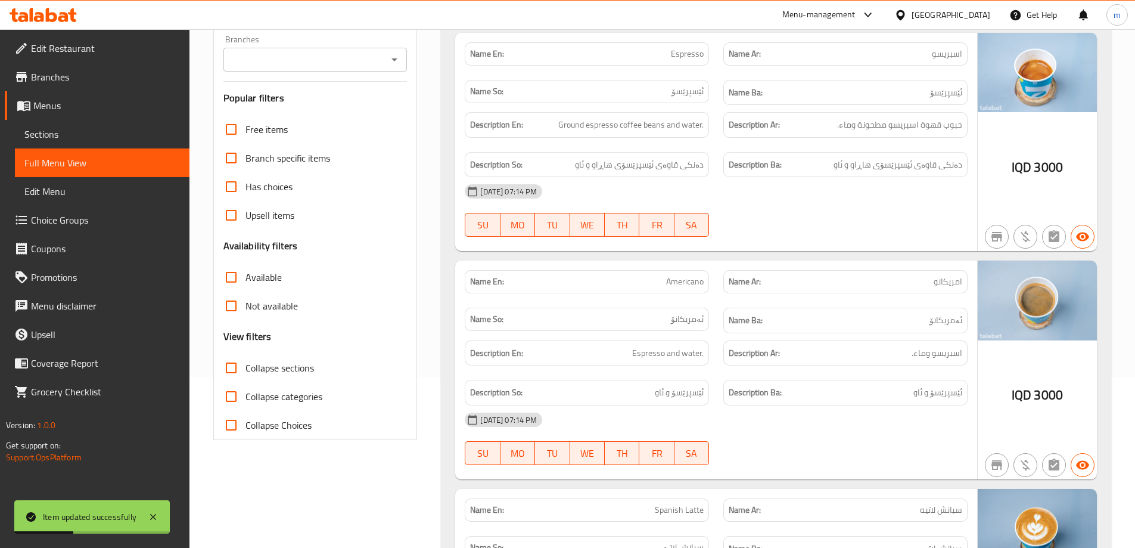
checkbox input "true"
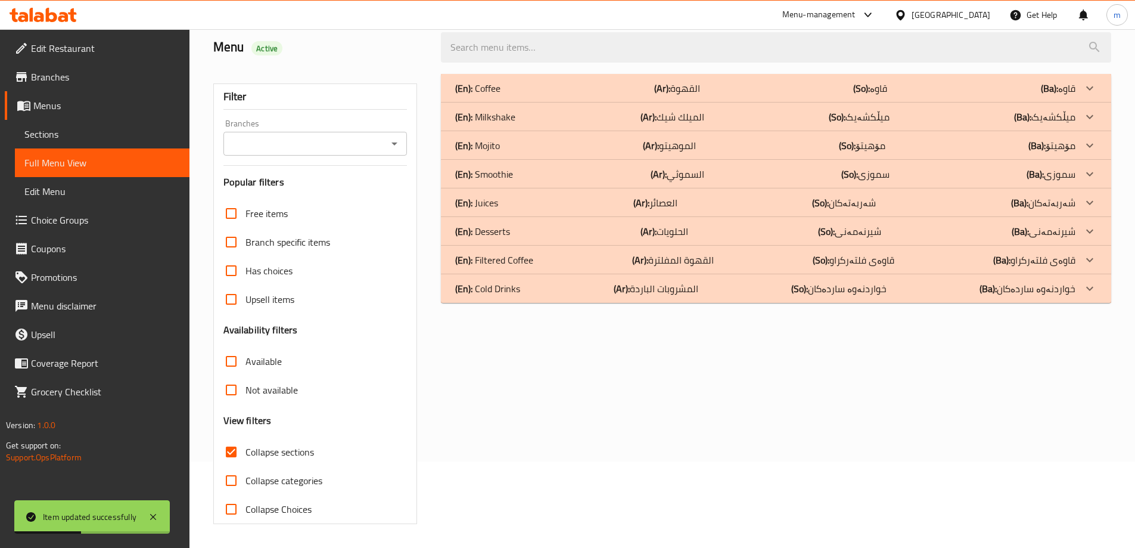
scroll to position [86, 0]
click at [397, 142] on icon "Open" at bounding box center [394, 143] width 14 height 14
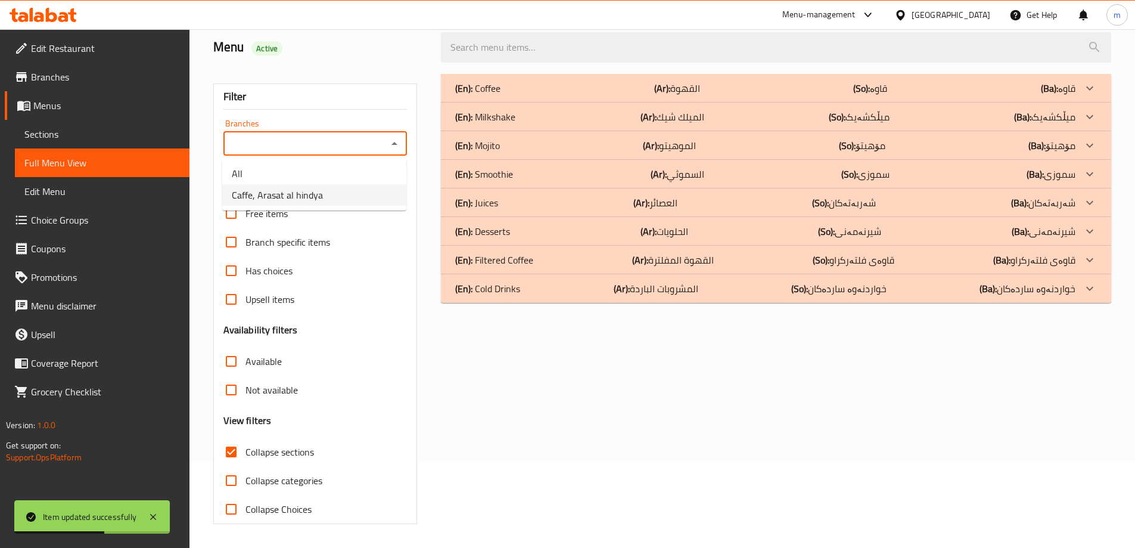
click at [316, 190] on span "Caffe, Arasat al hindya" at bounding box center [277, 195] width 91 height 14
type input "Caffe, Arasat al hindya"
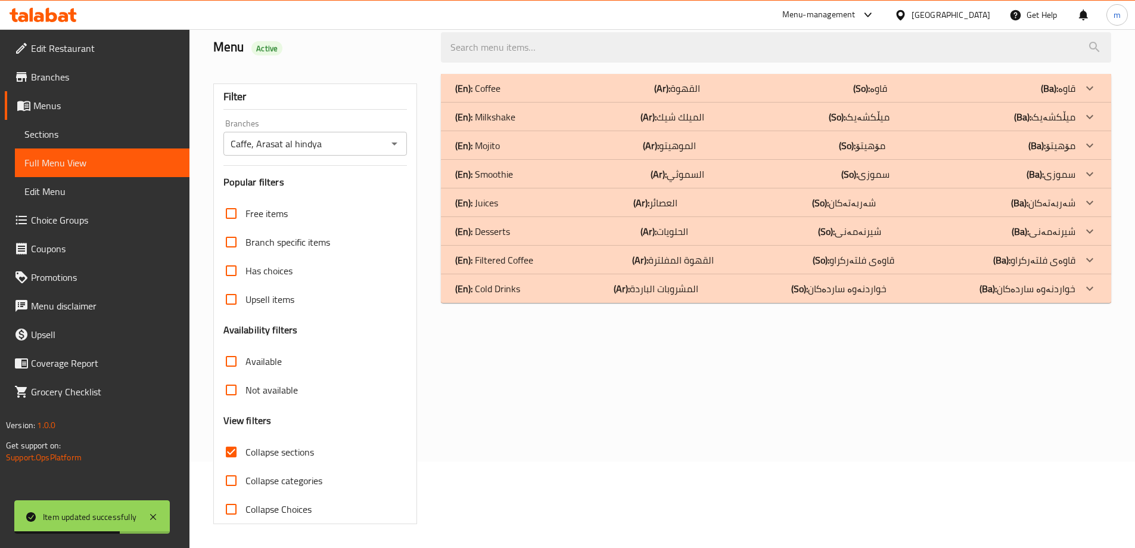
click at [511, 297] on div "(En): Cold Drinks (Ar): المشروبات الباردة (So): خواردنەوە ساردەکان (Ba): خواردن…" at bounding box center [776, 288] width 670 height 29
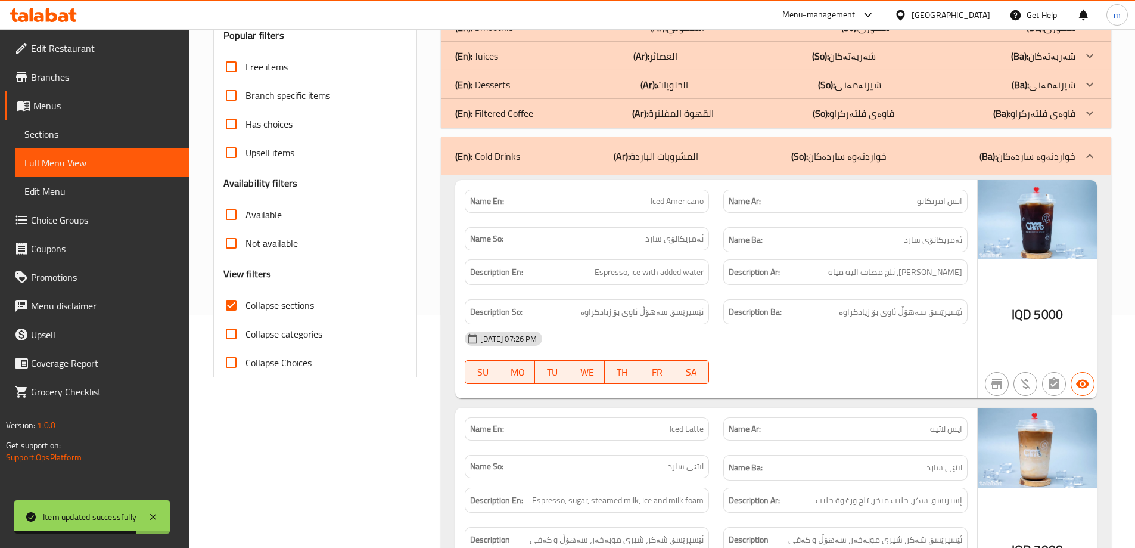
scroll to position [365, 0]
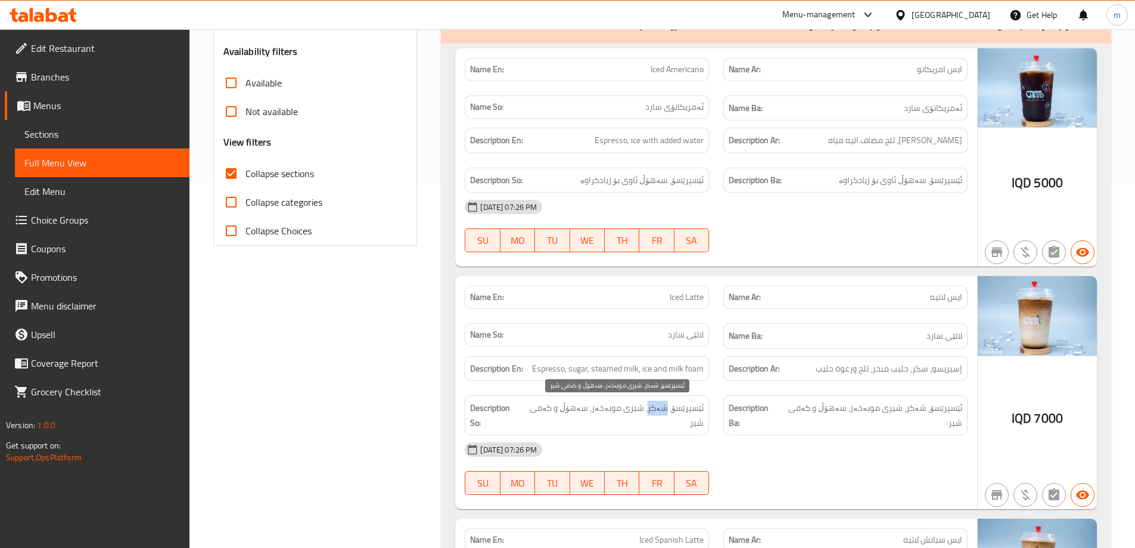
drag, startPoint x: 656, startPoint y: 408, endPoint x: 667, endPoint y: 413, distance: 11.7
click at [667, 413] on span "ئێسپرێسۆ، شەکر، شیری موبەخەر، سەهۆڵ و کەفی شیر" at bounding box center [613, 414] width 181 height 29
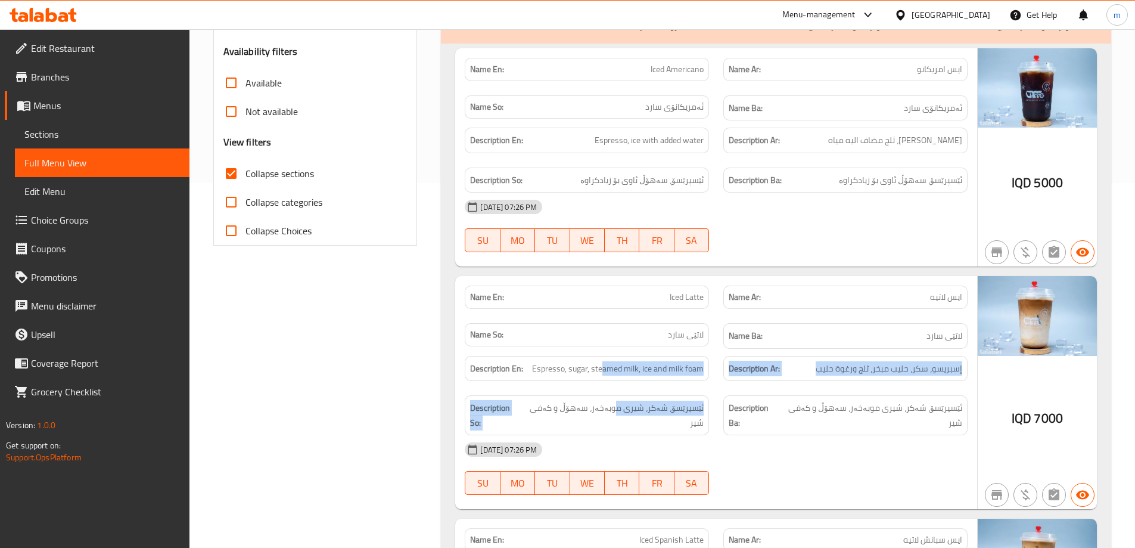
drag, startPoint x: 604, startPoint y: 368, endPoint x: 621, endPoint y: 392, distance: 29.9
click at [621, 392] on div "Description En: Espresso, sugar, steamed milk, ice and milk foam Description Ar…" at bounding box center [716, 396] width 517 height 94
click at [677, 364] on span "Espresso, sugar, steamed milk, ice and milk foam" at bounding box center [618, 368] width 172 height 15
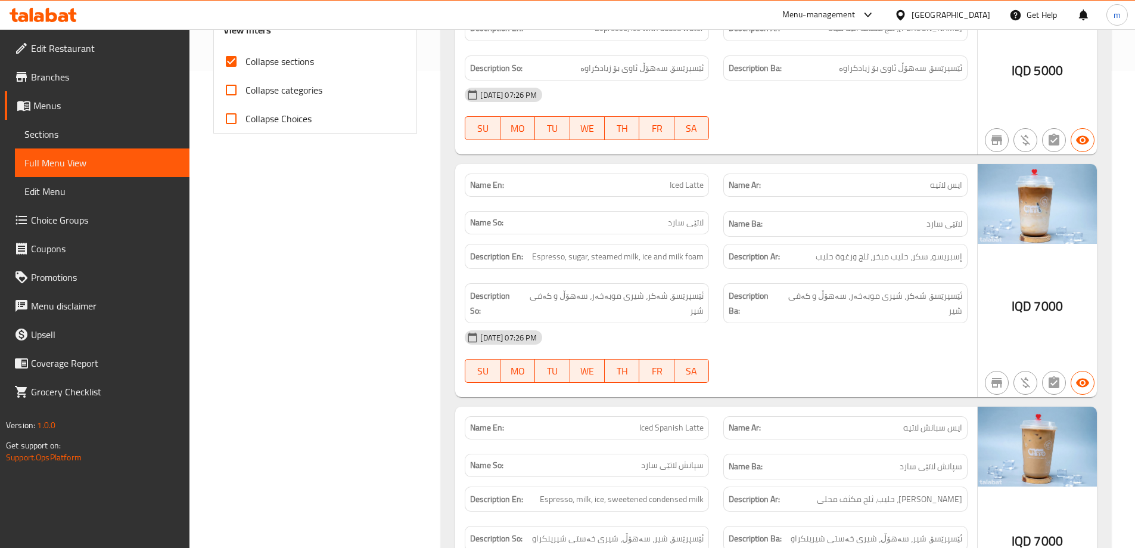
scroll to position [503, 0]
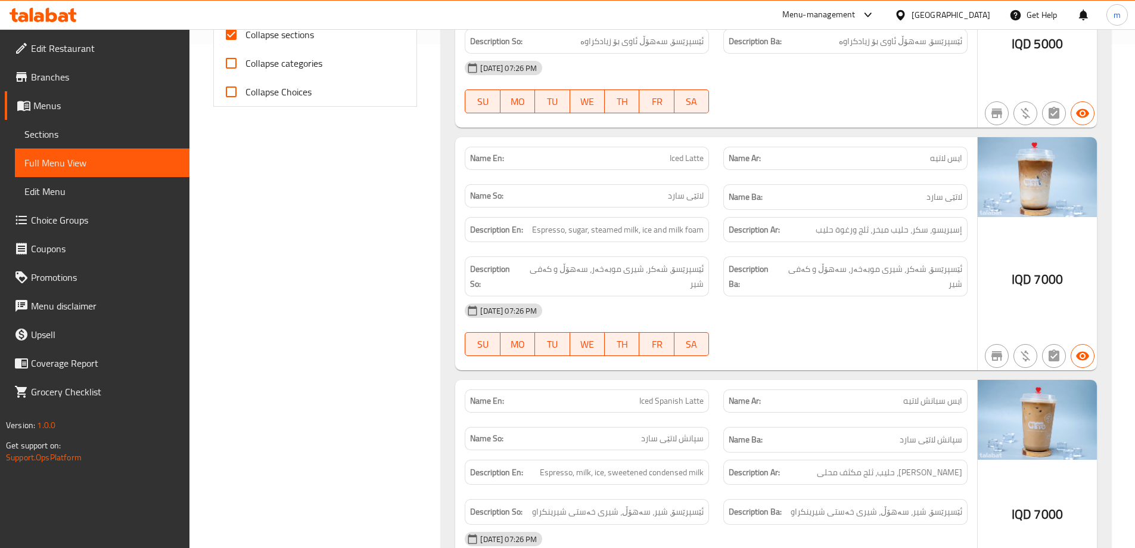
click at [80, 135] on span "Sections" at bounding box center [102, 134] width 156 height 14
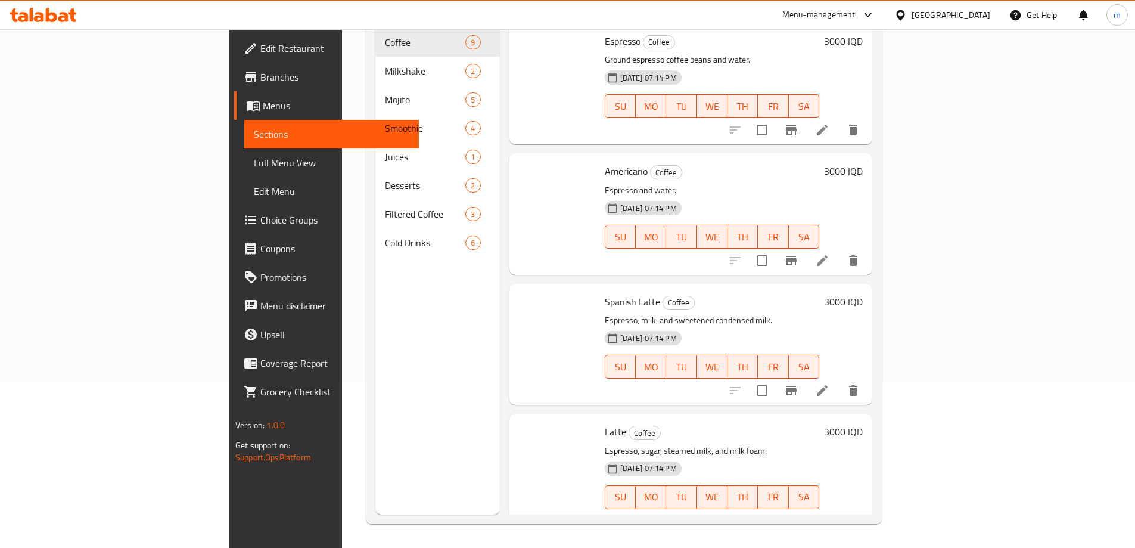
scroll to position [167, 0]
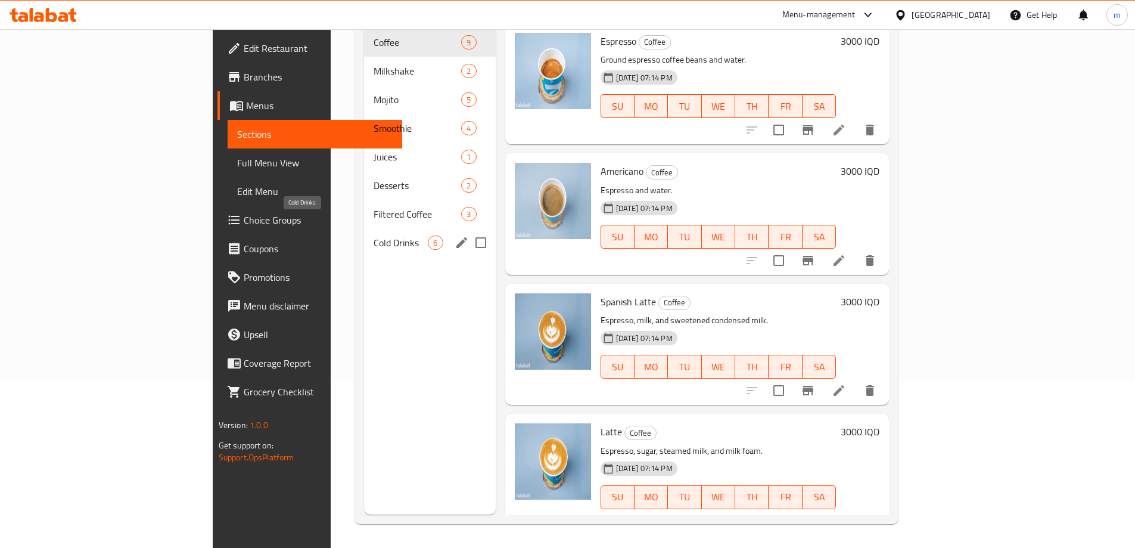
click at [374, 235] on span "Cold Drinks" at bounding box center [401, 242] width 54 height 14
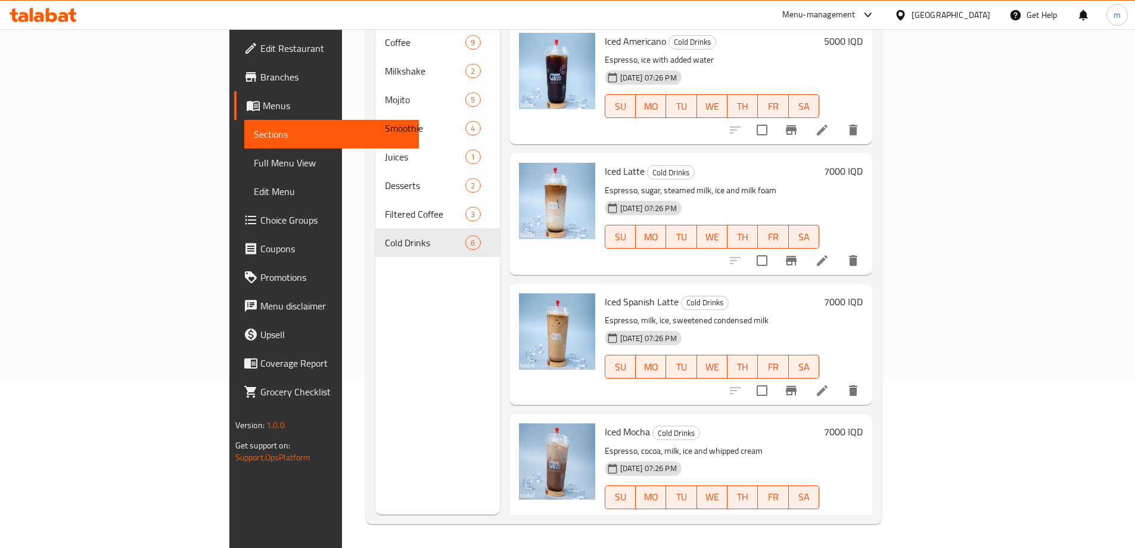
click at [820, 313] on p "Espresso, milk, ice, sweetened condensed milk" at bounding box center [712, 320] width 215 height 15
click at [828, 385] on icon at bounding box center [822, 390] width 11 height 11
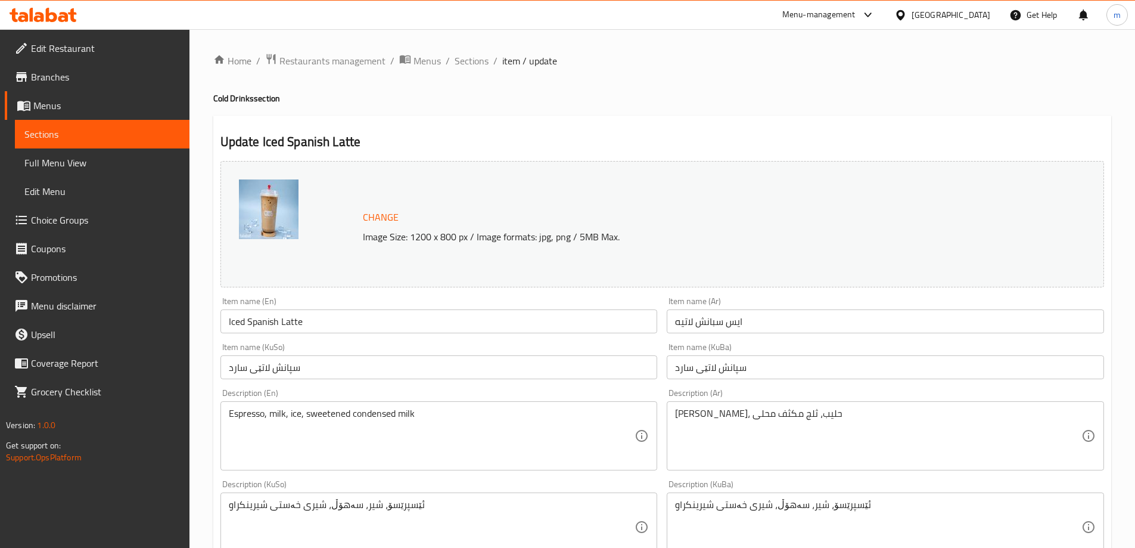
click at [726, 412] on textarea "[PERSON_NAME]، حليب، ثلج مكثف محلى" at bounding box center [878, 436] width 406 height 57
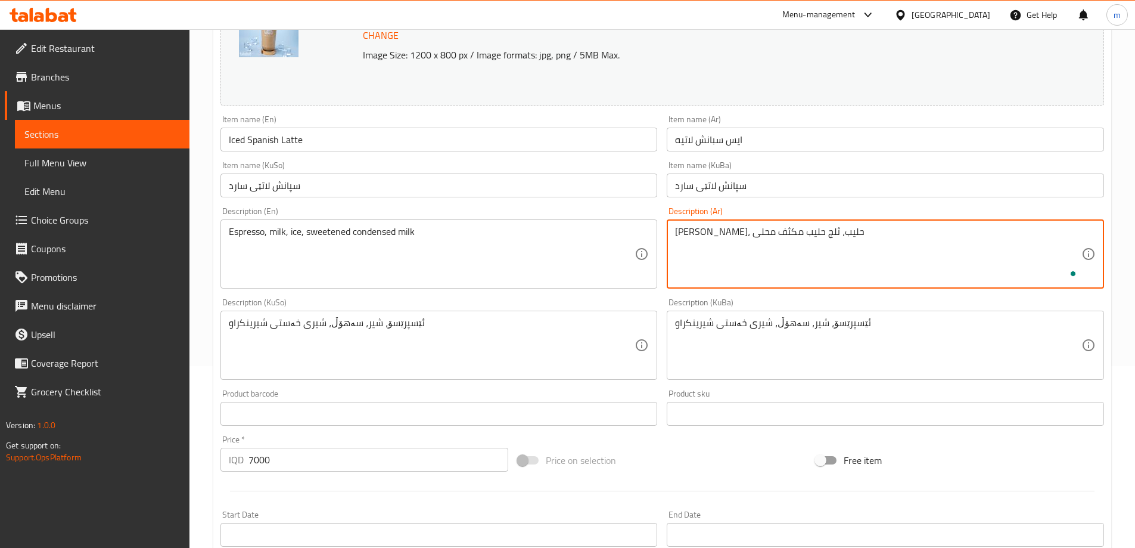
scroll to position [449, 0]
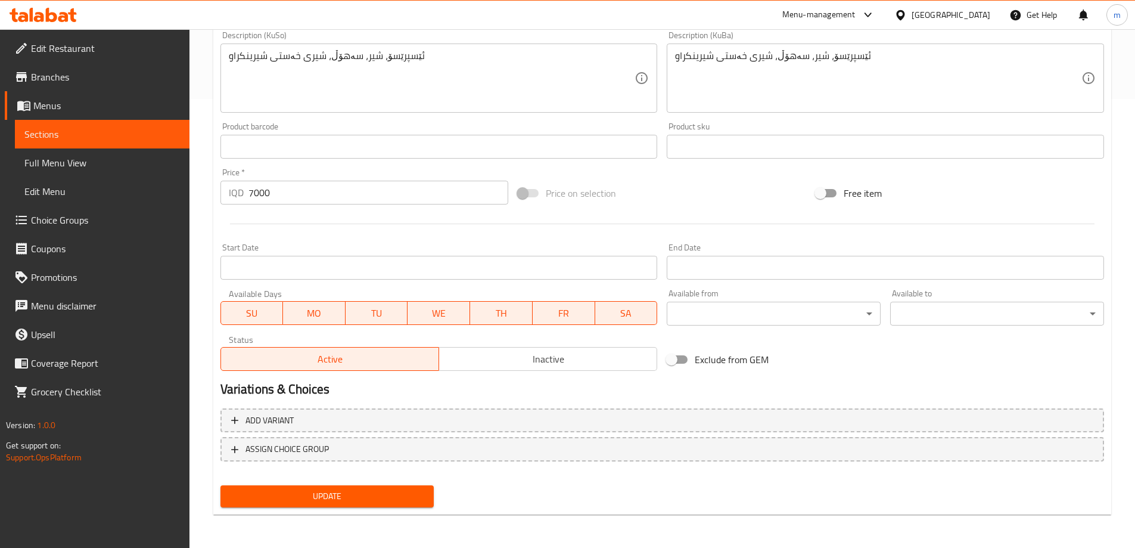
type textarea "[PERSON_NAME]، حليب، ثلج حليب مكثف محلى"
click at [421, 493] on span "Update" at bounding box center [327, 496] width 195 height 15
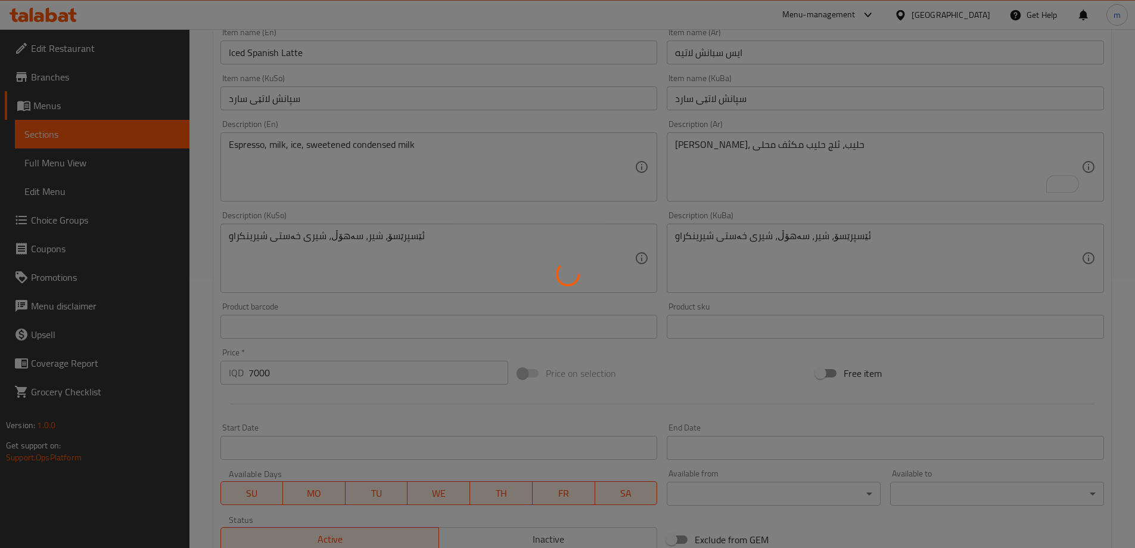
scroll to position [170, 0]
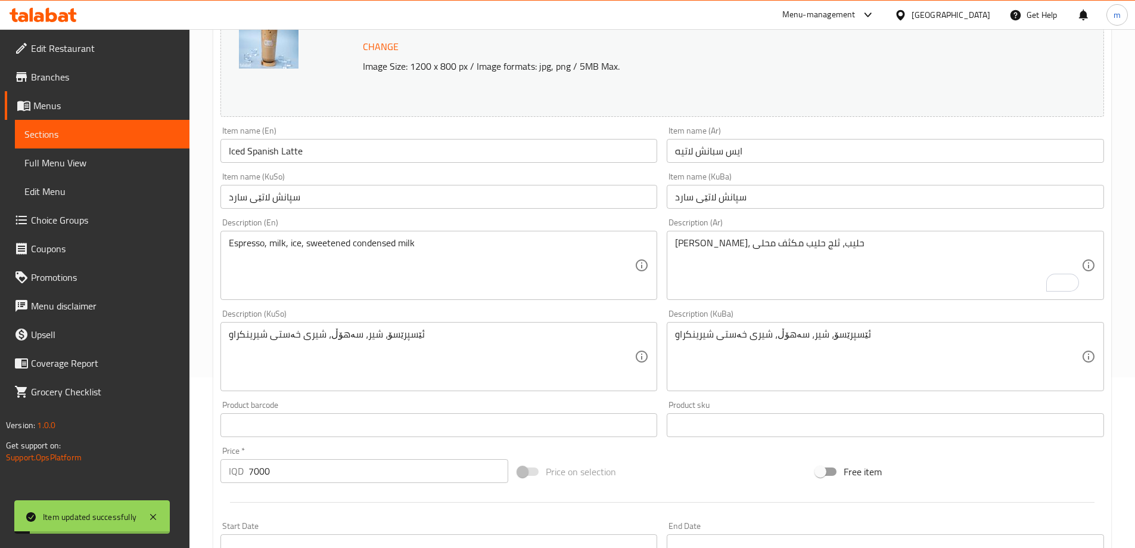
click at [94, 156] on span "Full Menu View" at bounding box center [102, 163] width 156 height 14
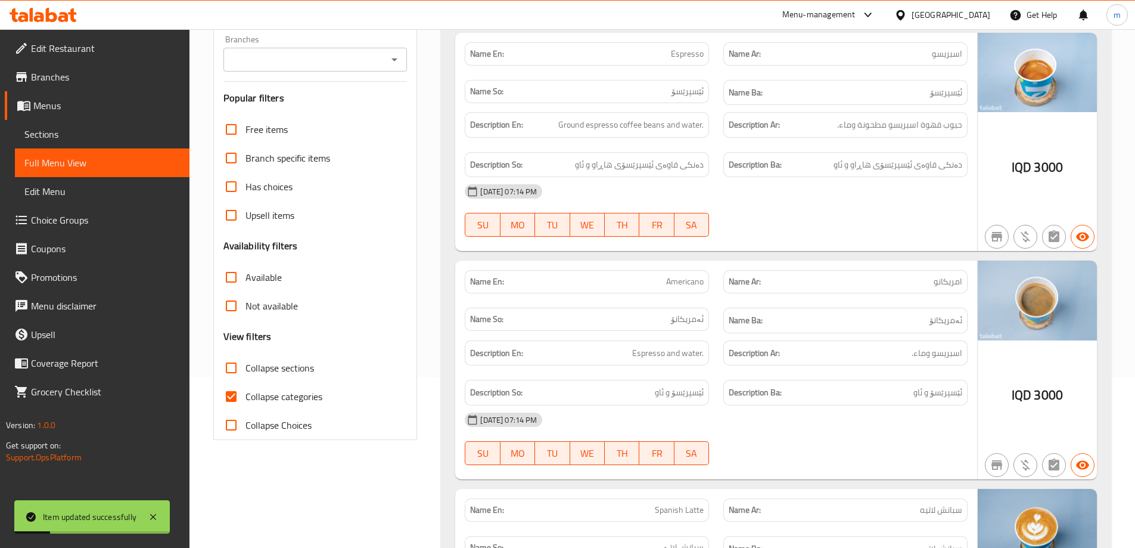
click at [345, 64] on input "Branches" at bounding box center [305, 59] width 157 height 17
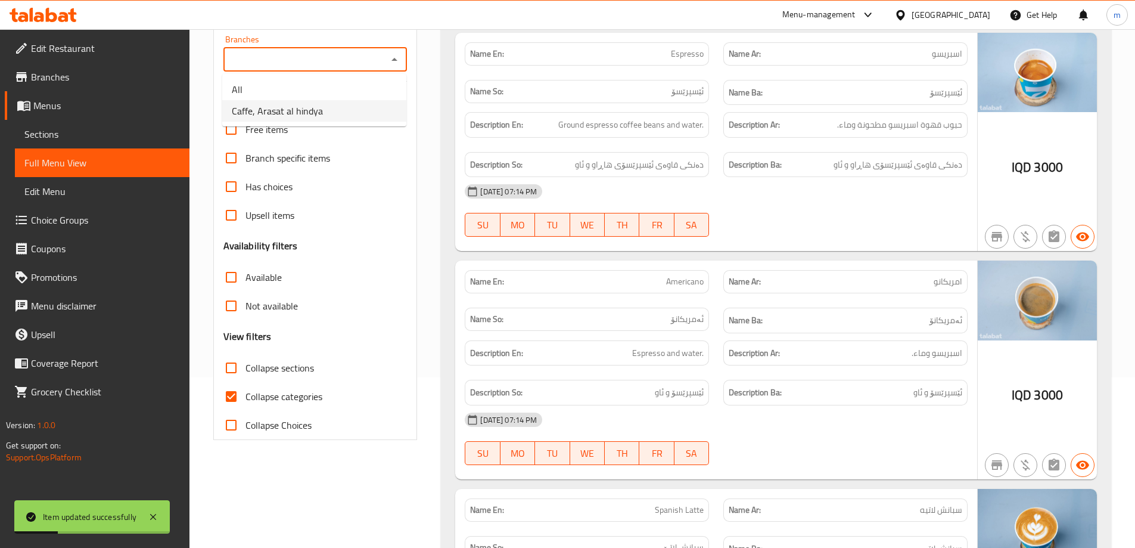
click at [324, 105] on li "Caffe, Arasat al hindya" at bounding box center [314, 110] width 184 height 21
type input "Caffe, Arasat al hindya"
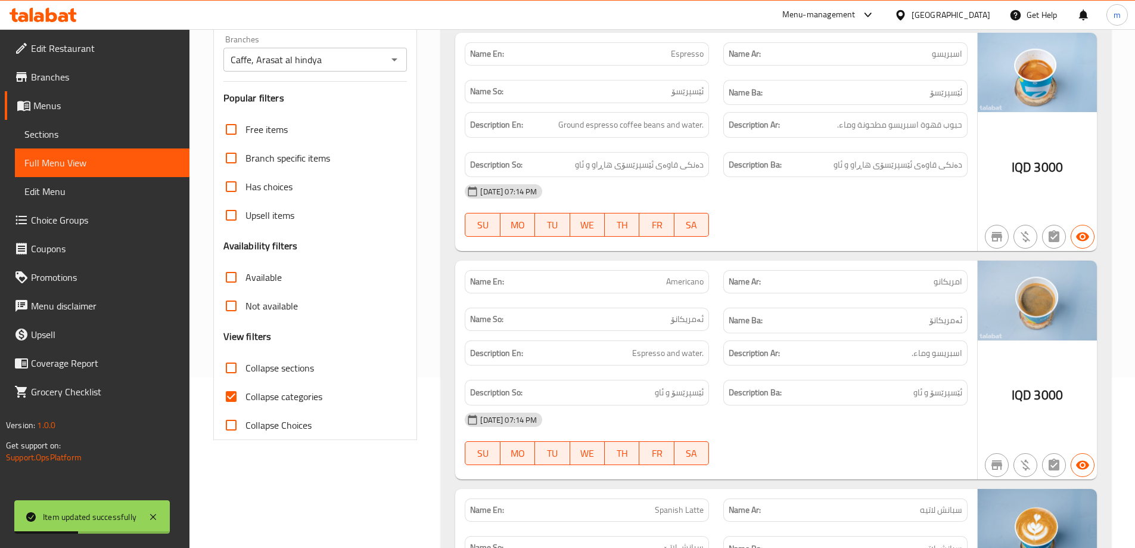
click at [272, 364] on span "Collapse sections" at bounding box center [279, 367] width 69 height 14
click at [245, 364] on input "Collapse sections" at bounding box center [231, 367] width 29 height 29
checkbox input "true"
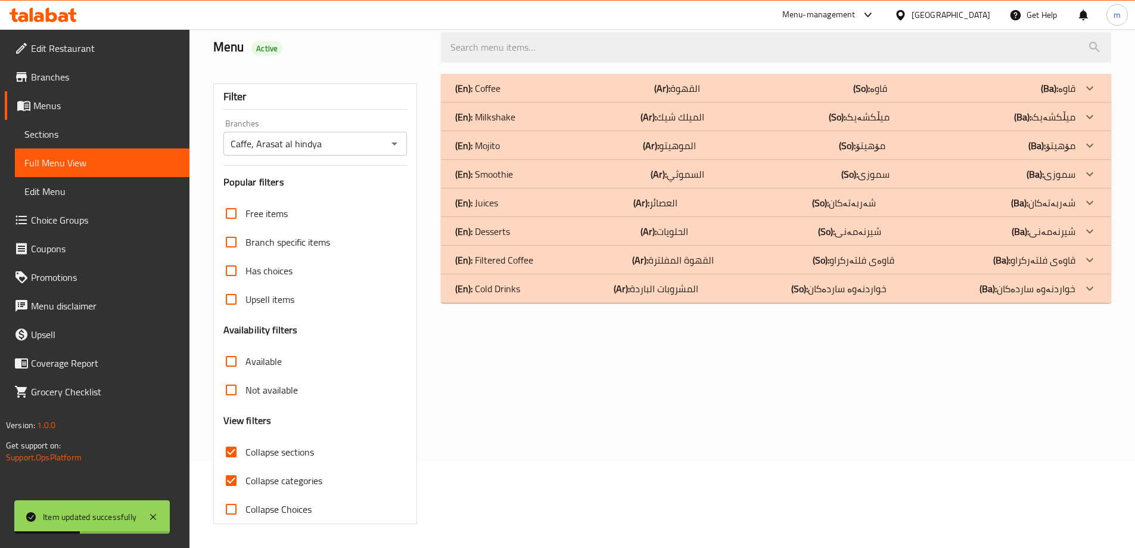
click at [281, 473] on span "Collapse categories" at bounding box center [283, 480] width 77 height 14
click at [245, 466] on input "Collapse categories" at bounding box center [231, 480] width 29 height 29
checkbox input "false"
click at [533, 293] on div "(En): Cold Drinks (Ar): المشروبات الباردة (So): خواردنەوە ساردەکان (Ba): خواردن…" at bounding box center [765, 288] width 620 height 14
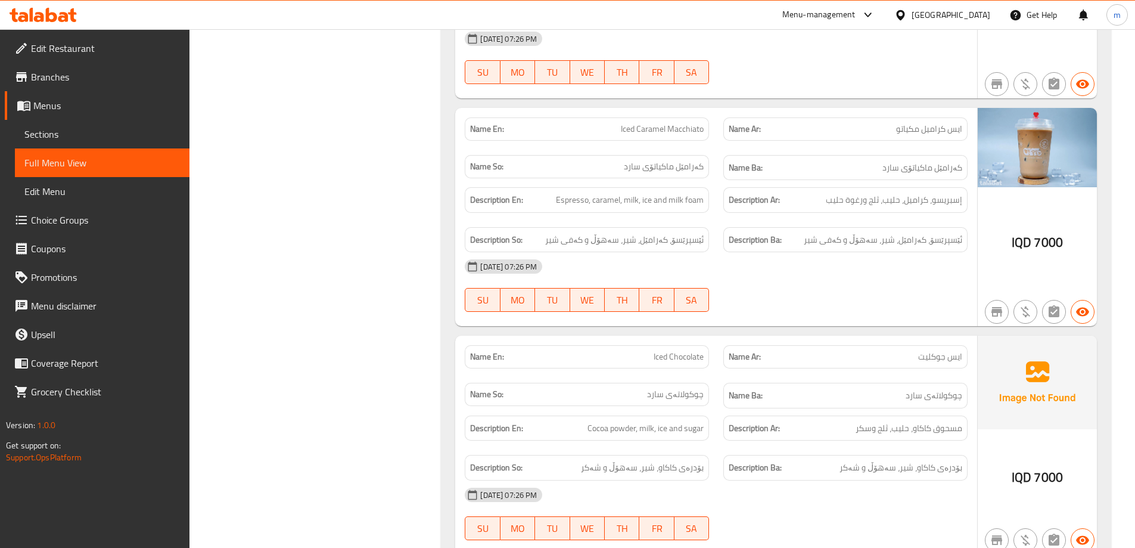
scroll to position [1271, 0]
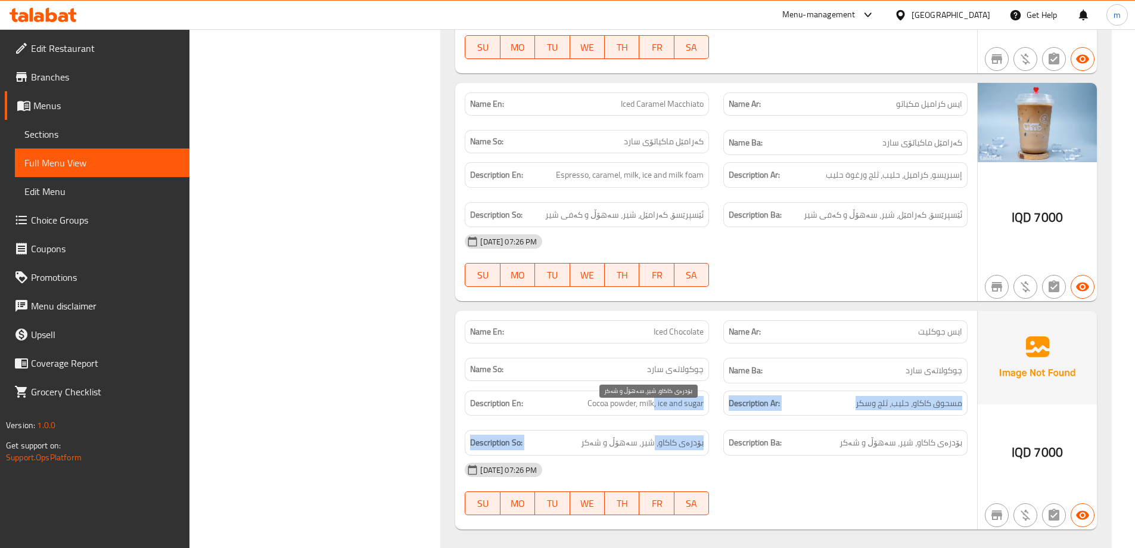
drag, startPoint x: 655, startPoint y: 375, endPoint x: 657, endPoint y: 411, distance: 35.2
click at [657, 411] on div "Description En: Cocoa powder, milk, ice and sugar Description Ar: مسحوق كاكاو، …" at bounding box center [716, 422] width 517 height 79
click at [644, 435] on span "بۆدرەی کاکاو، شیر، سەهۆڵ و شەکر" at bounding box center [642, 442] width 123 height 15
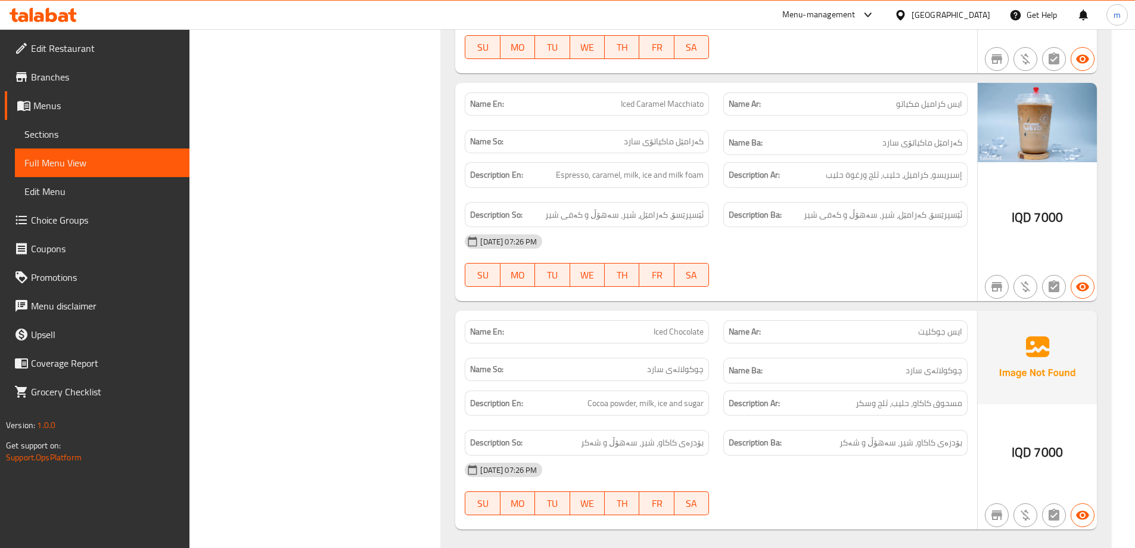
click at [660, 227] on div "[DATE] 07:26 PM" at bounding box center [716, 241] width 517 height 29
drag, startPoint x: 82, startPoint y: 135, endPoint x: 88, endPoint y: 138, distance: 7.2
click at [82, 136] on span "Sections" at bounding box center [102, 134] width 156 height 14
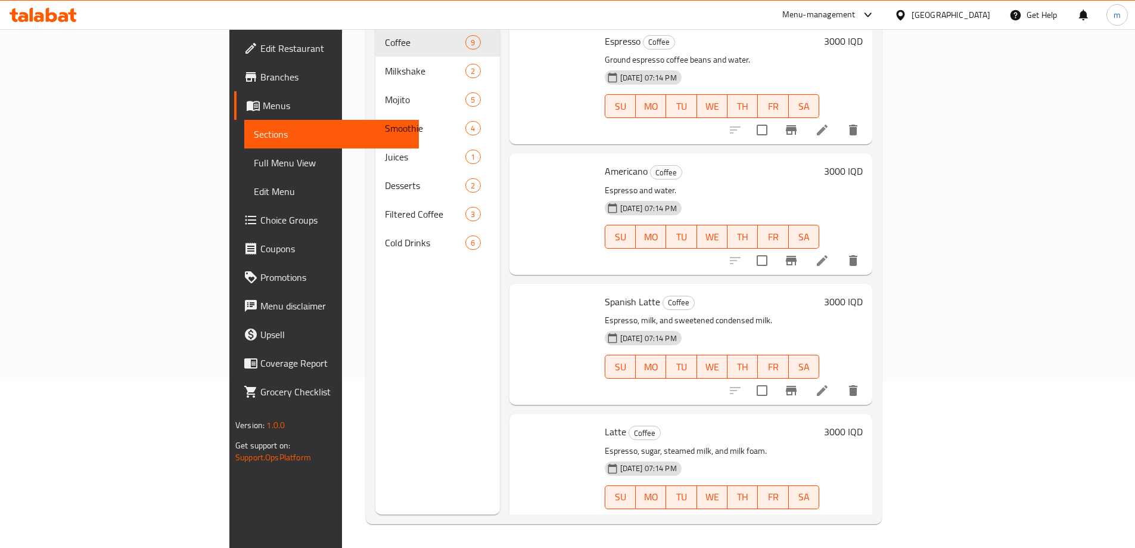
scroll to position [167, 0]
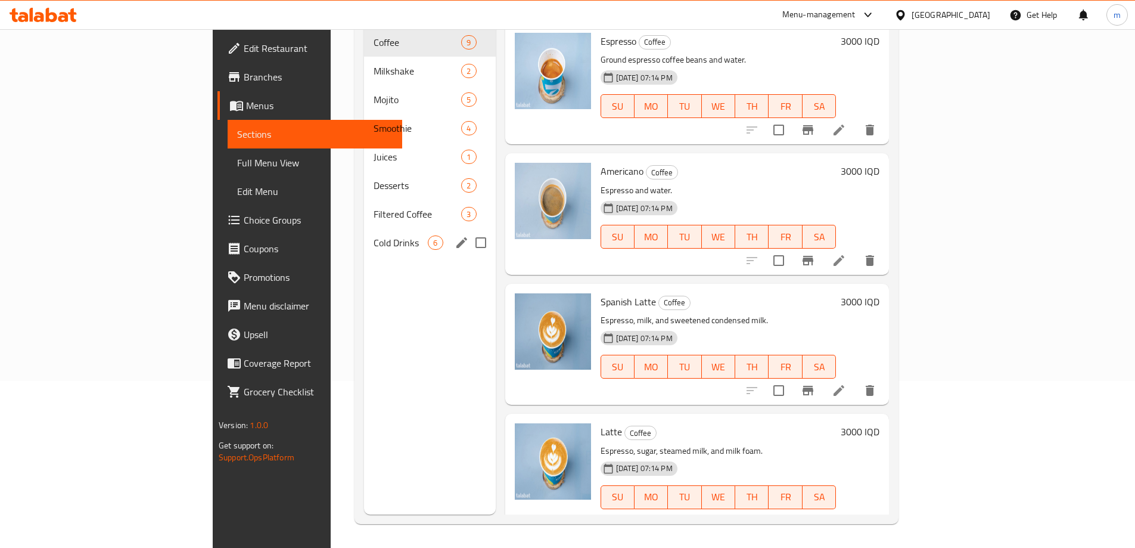
click at [364, 232] on div "Cold Drinks 6" at bounding box center [429, 242] width 131 height 29
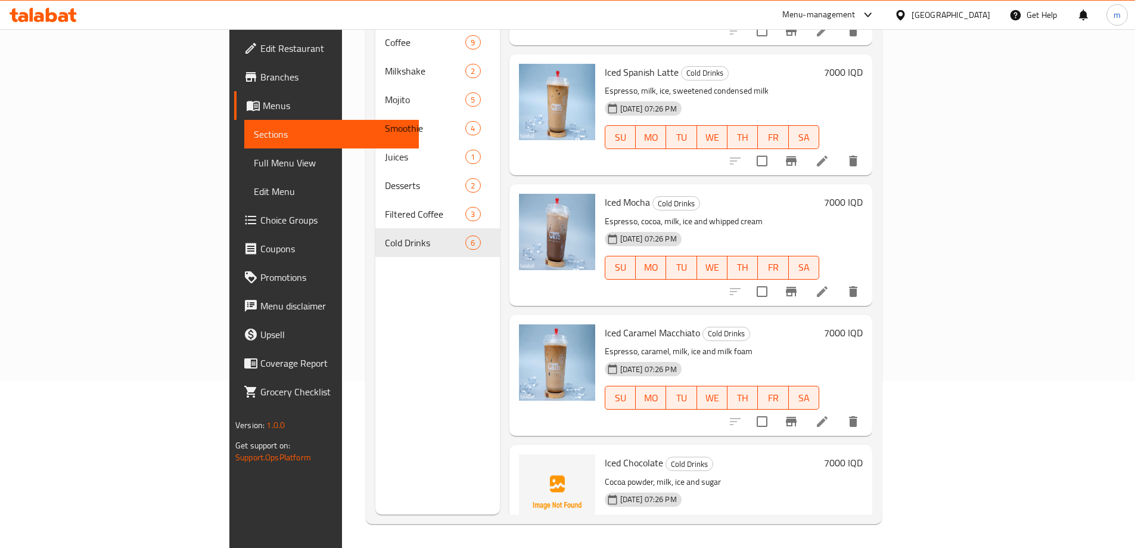
scroll to position [263, 0]
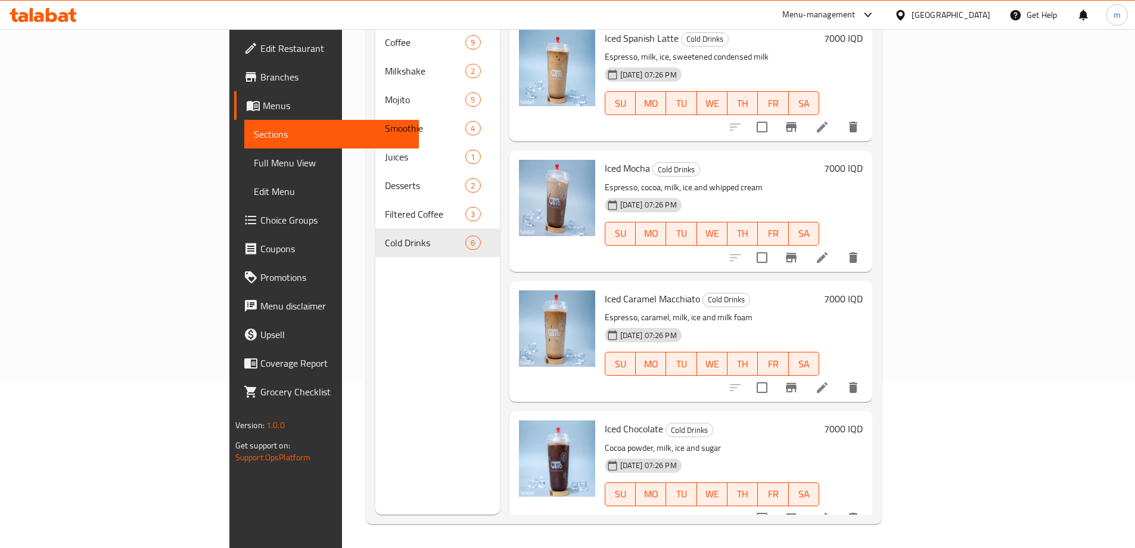
click at [254, 167] on span "Full Menu View" at bounding box center [332, 163] width 156 height 14
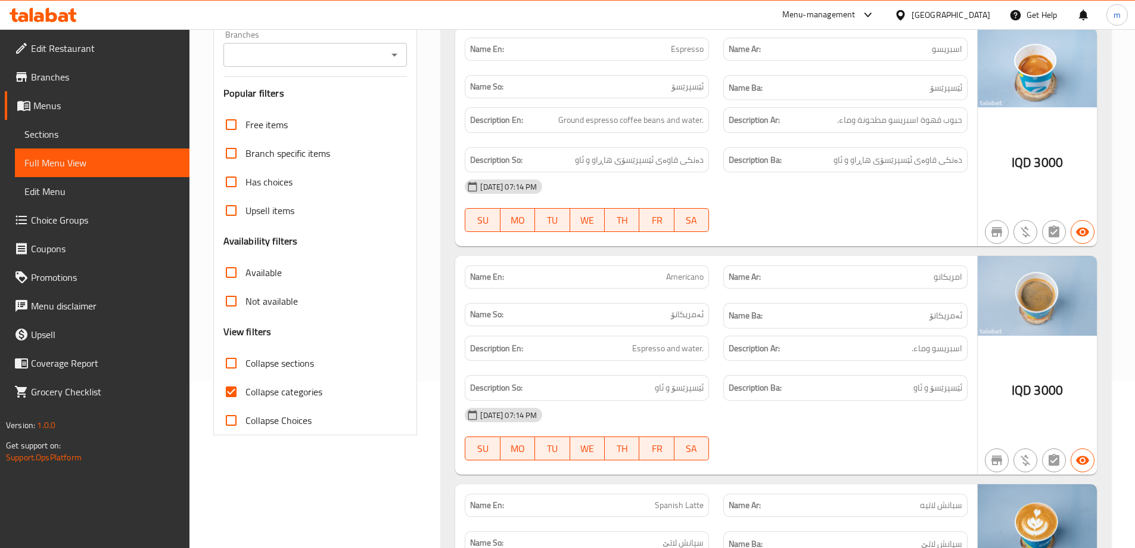
click at [290, 51] on input "Branches" at bounding box center [305, 54] width 157 height 17
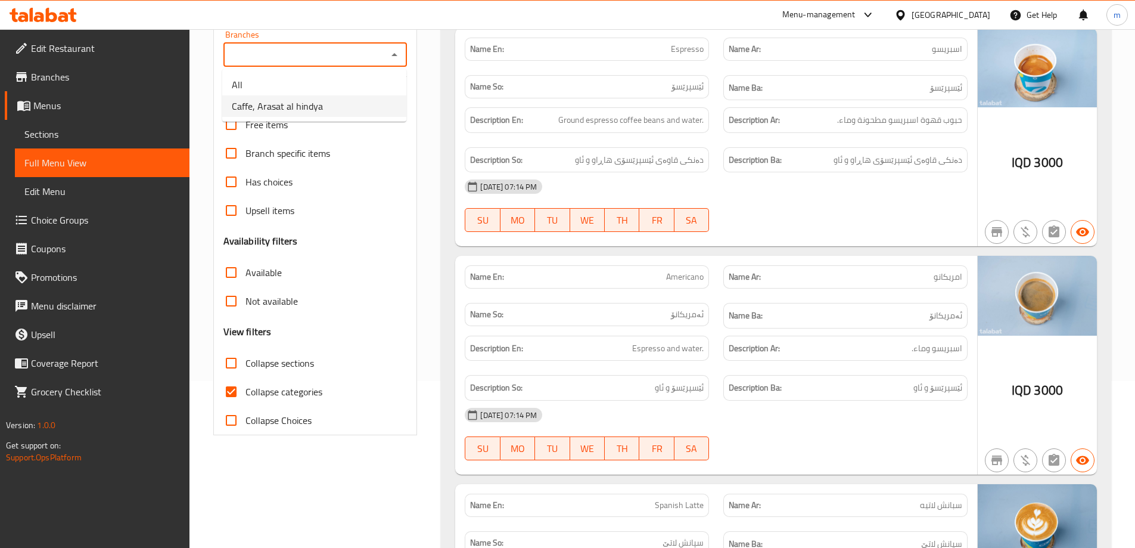
click at [300, 103] on span "Caffe, Arasat al hindya" at bounding box center [277, 106] width 91 height 14
type input "Caffe, Arasat al hindya"
click at [259, 393] on span "Collapse categories" at bounding box center [283, 391] width 77 height 14
click at [245, 393] on input "Collapse categories" at bounding box center [231, 391] width 29 height 29
checkbox input "false"
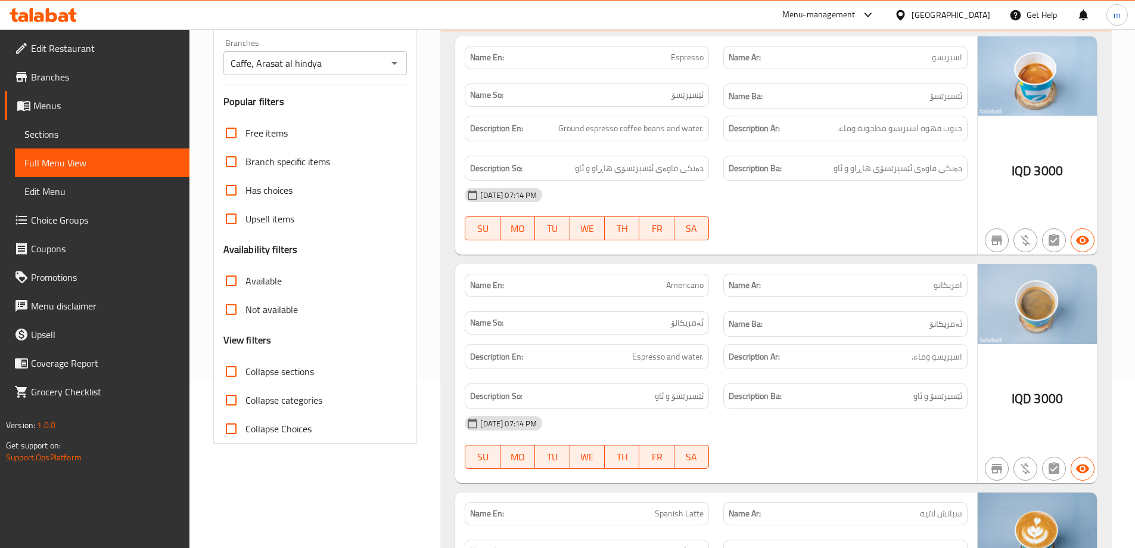
click at [249, 378] on span "Collapse sections" at bounding box center [279, 371] width 69 height 14
click at [245, 378] on input "Collapse sections" at bounding box center [231, 371] width 29 height 29
checkbox input "true"
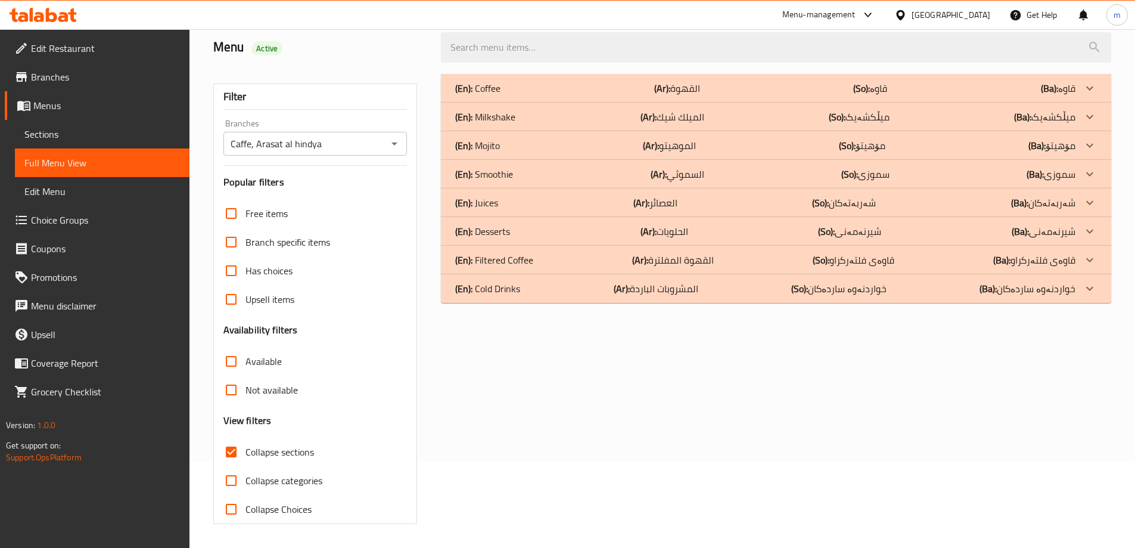
scroll to position [86, 0]
click at [507, 299] on div "(En): Cold Drinks (Ar): المشروبات الباردة (So): خواردنەوە ساردەکان (Ba): خواردن…" at bounding box center [776, 288] width 670 height 29
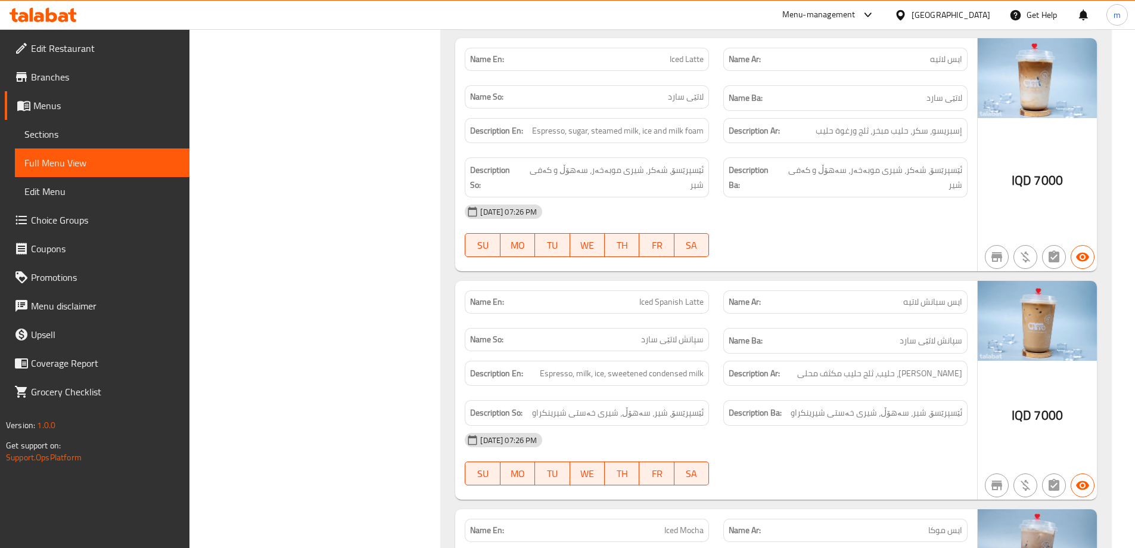
scroll to position [576, 0]
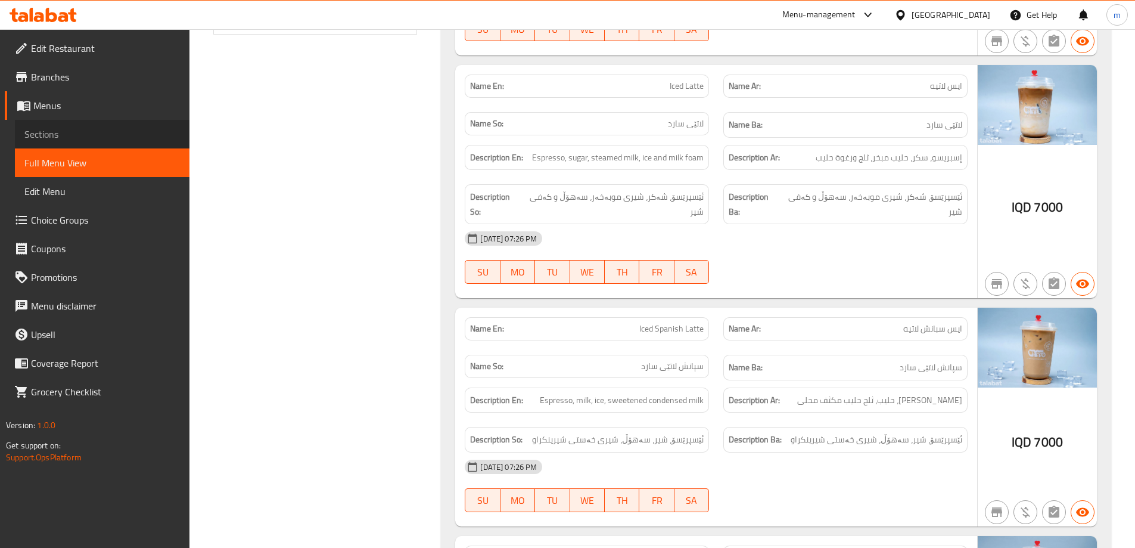
click at [48, 132] on span "Sections" at bounding box center [102, 134] width 156 height 14
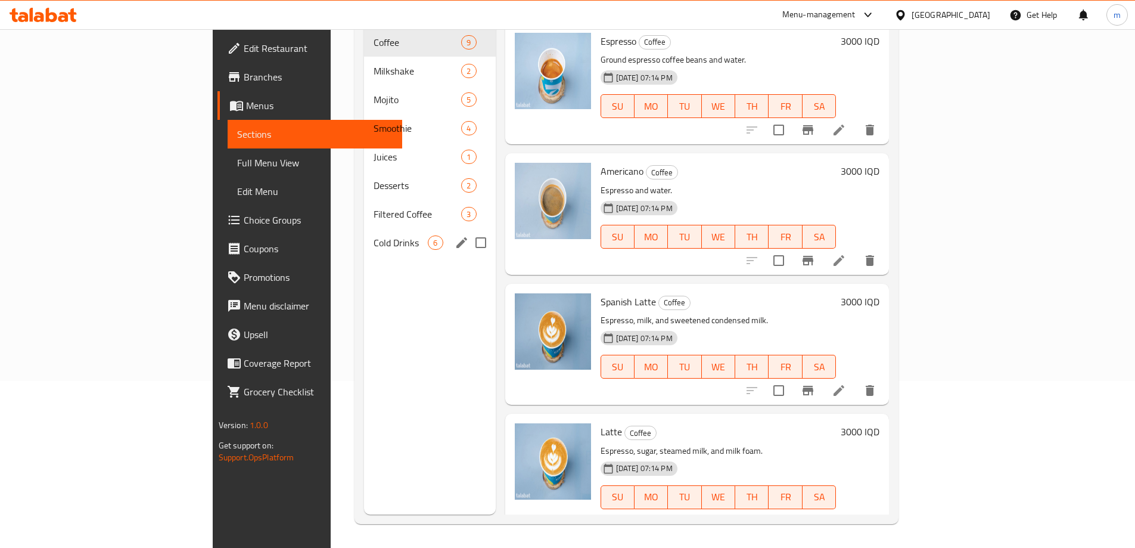
click at [374, 235] on span "Cold Drinks" at bounding box center [401, 242] width 54 height 14
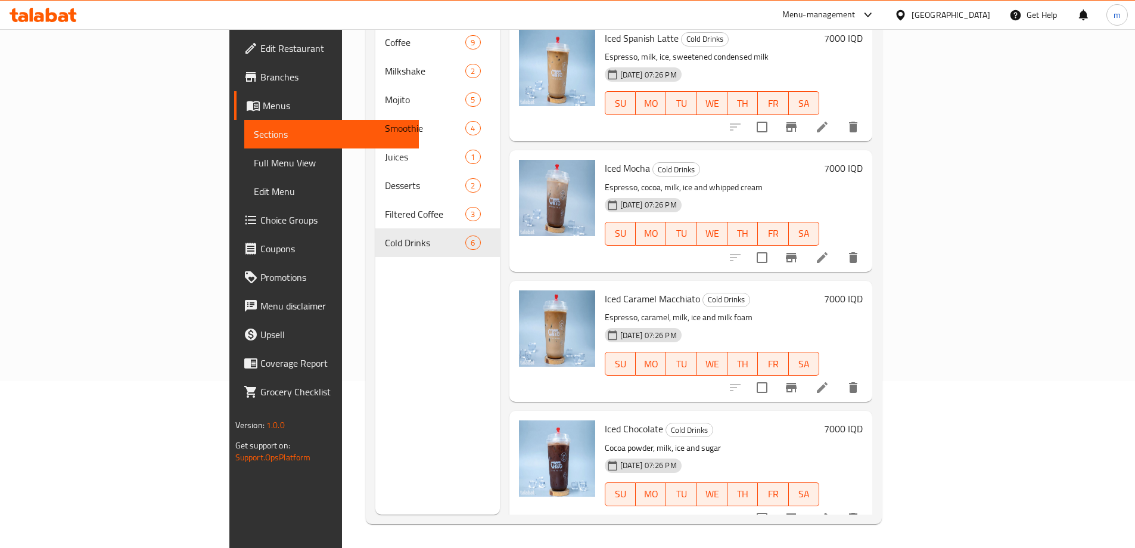
scroll to position [125, 0]
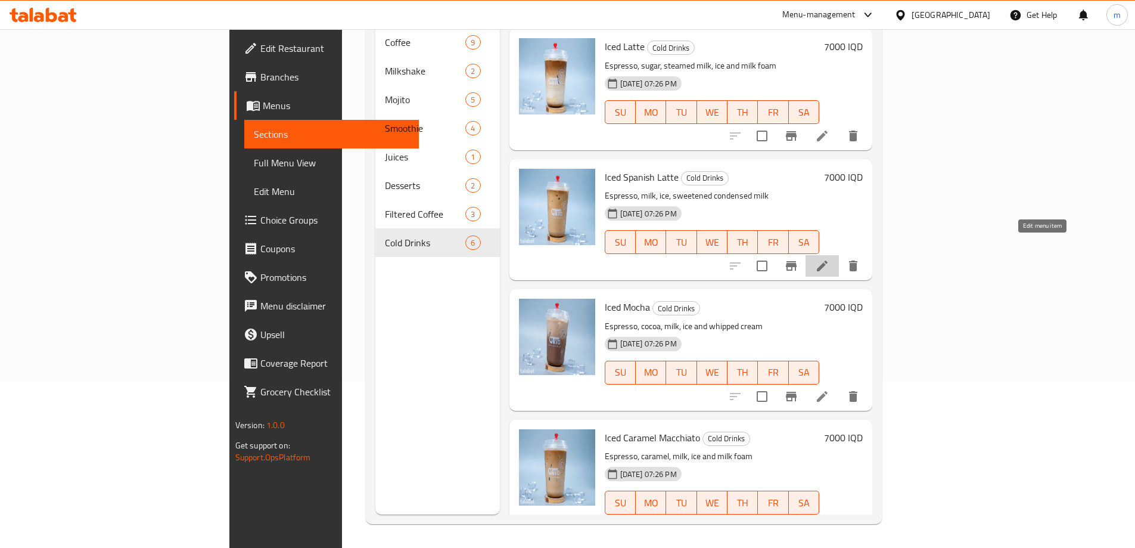
click at [829, 259] on icon at bounding box center [822, 266] width 14 height 14
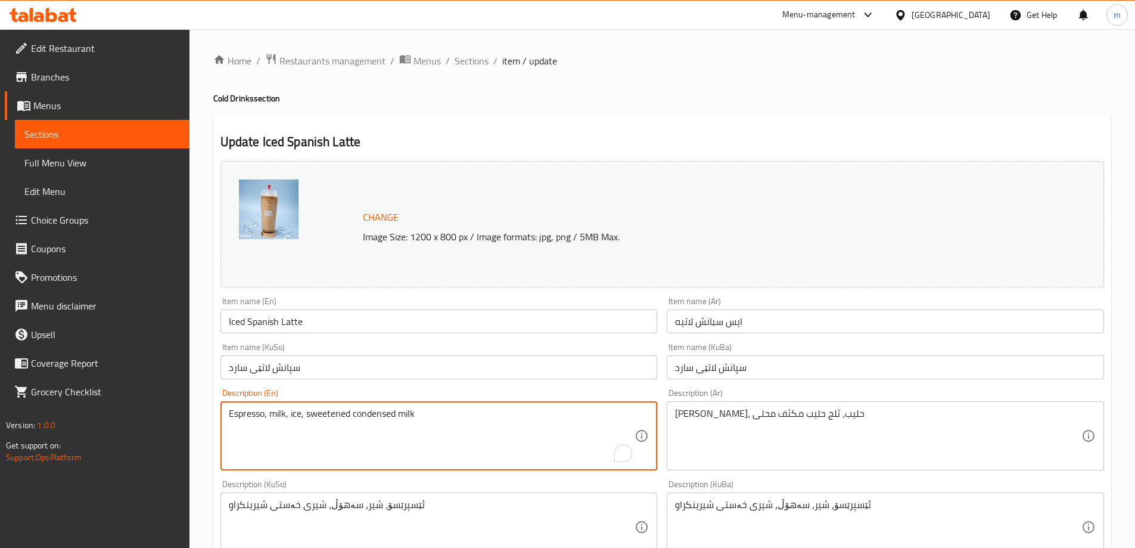
click at [304, 412] on textarea "Espresso, milk, ice, sweetened condensed milk" at bounding box center [432, 436] width 406 height 57
type textarea "Espresso, milk, ice and sweetened condensed milk"
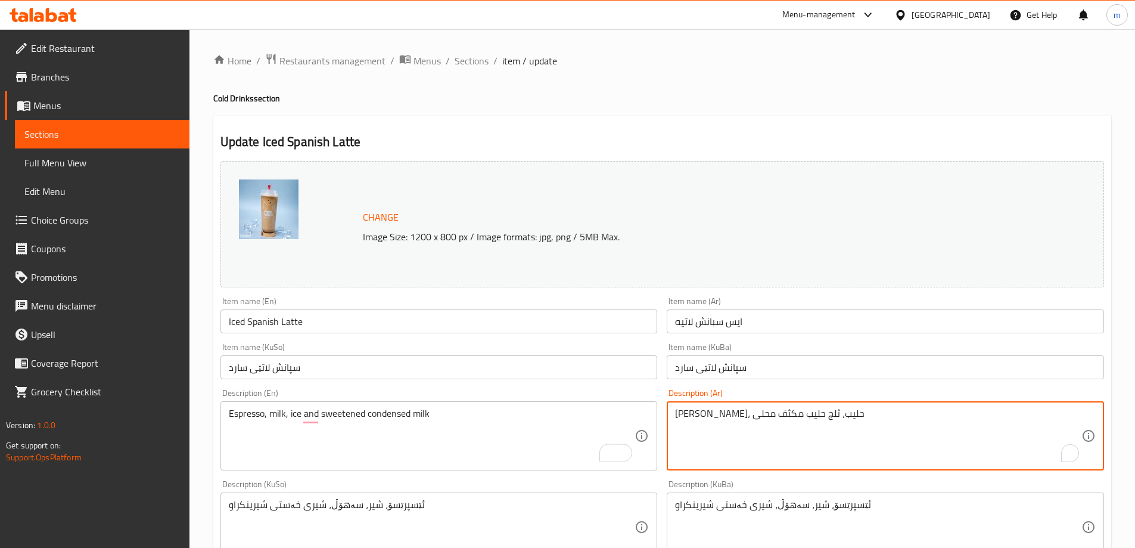
click at [750, 411] on textarea "[PERSON_NAME]، حليب، ثلج حليب مكثف محلى" at bounding box center [878, 436] width 406 height 57
click at [747, 412] on textarea "[PERSON_NAME]، حليب، ثلج حليب مكثف محلى" at bounding box center [878, 436] width 406 height 57
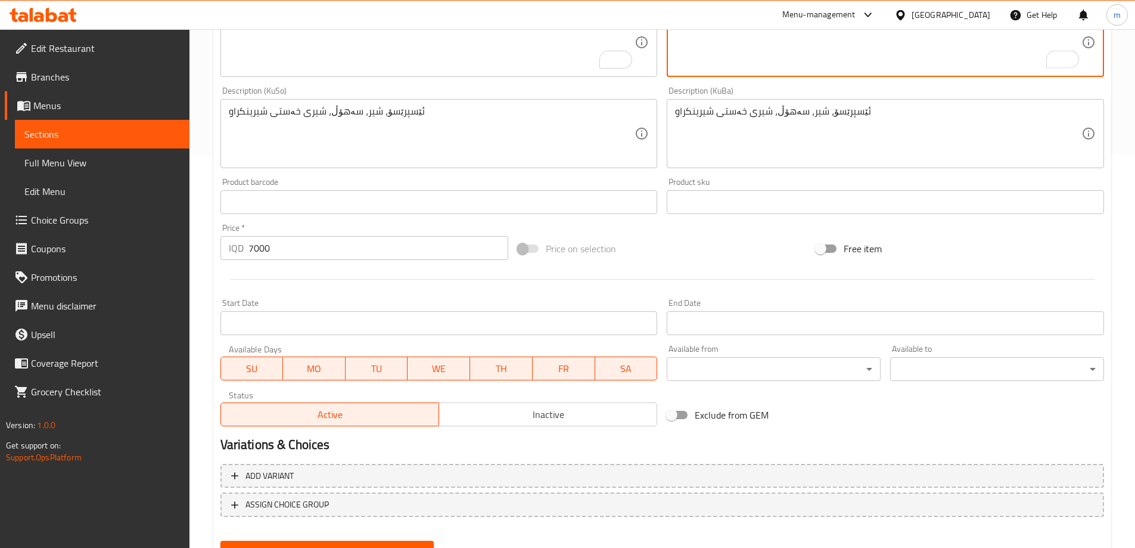
scroll to position [332, 0]
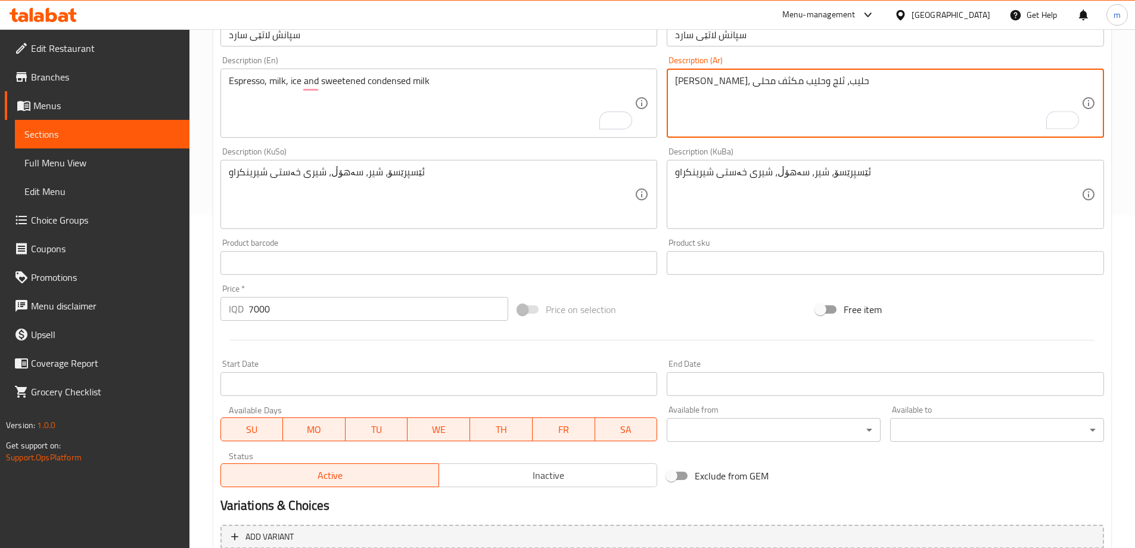
type textarea "[PERSON_NAME]، حليب، ثلج وحليب مكثف محلى"
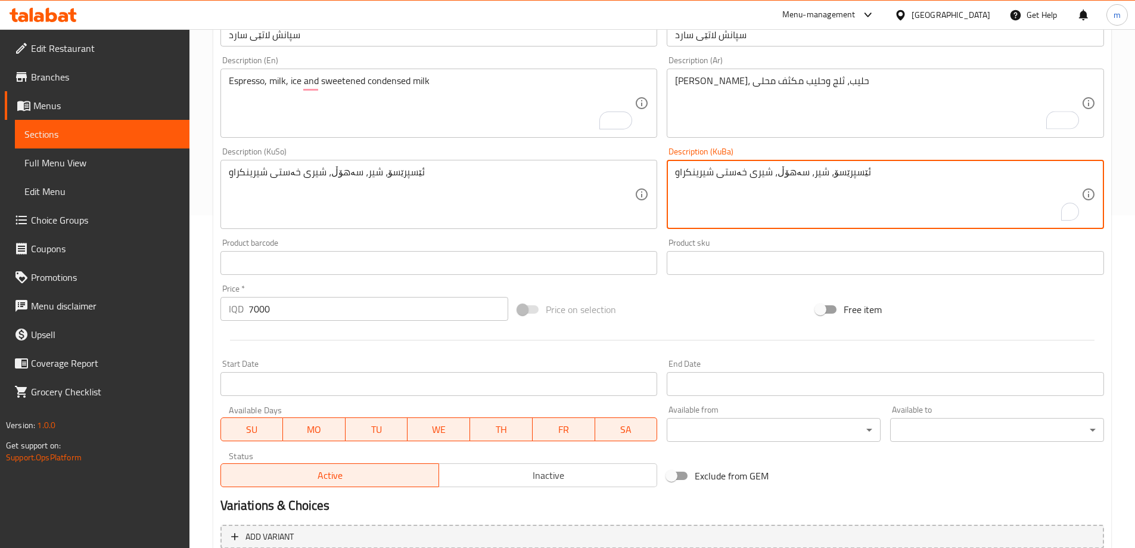
click at [774, 173] on textarea "ئێسپرێسۆ، شیر، سەهۆڵ، شیری خەستی شیرینکراو" at bounding box center [878, 194] width 406 height 57
click at [792, 178] on textarea "ئێسپرێسۆ، شیر، سەهۆڵ و شیری خەستی شیرینکراو" at bounding box center [878, 194] width 406 height 57
type textarea "ئێسپرێسۆ، شیر، سەهۆڵ و شیری خەستی شیرینکراو"
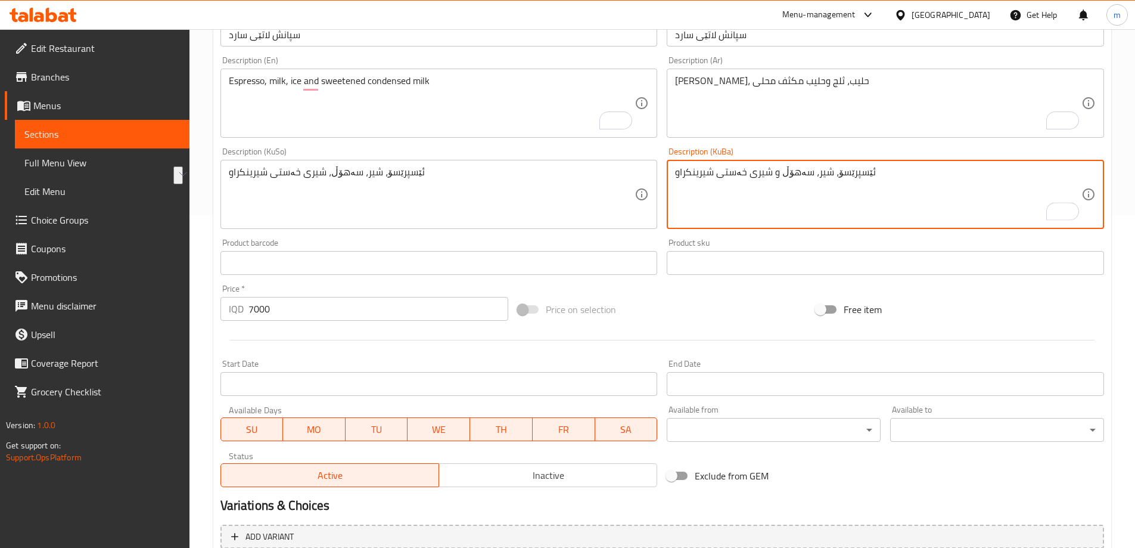
click at [378, 174] on textarea "ئێسپرێسۆ، شیر، سەهۆڵ، شیری خەستی شیرینکراو" at bounding box center [432, 194] width 406 height 57
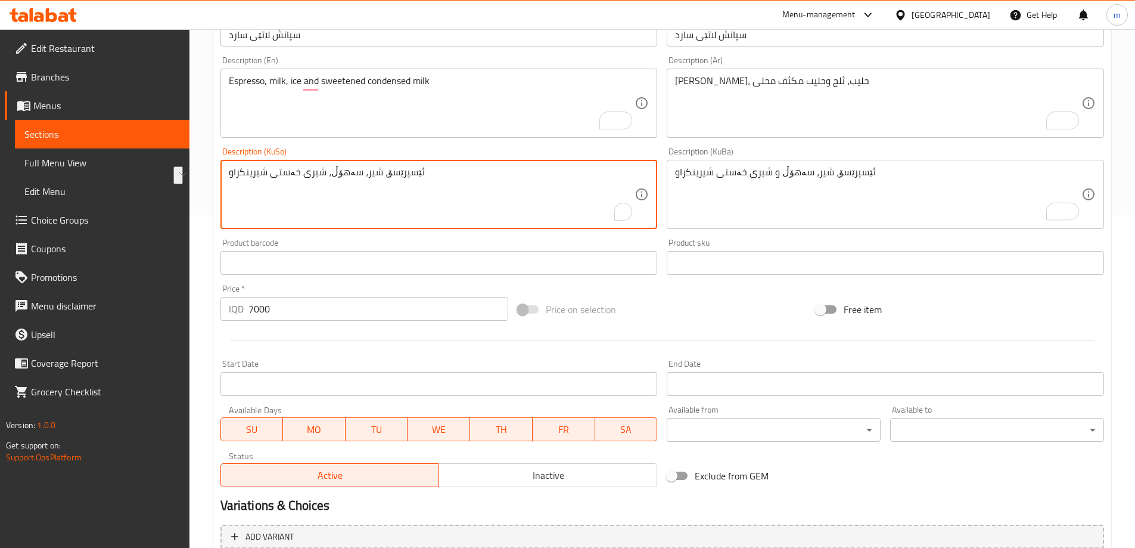
click at [378, 174] on textarea "ئێسپرێسۆ، شیر، سەهۆڵ، شیری خەستی شیرینکراو" at bounding box center [432, 194] width 406 height 57
paste textarea "و"
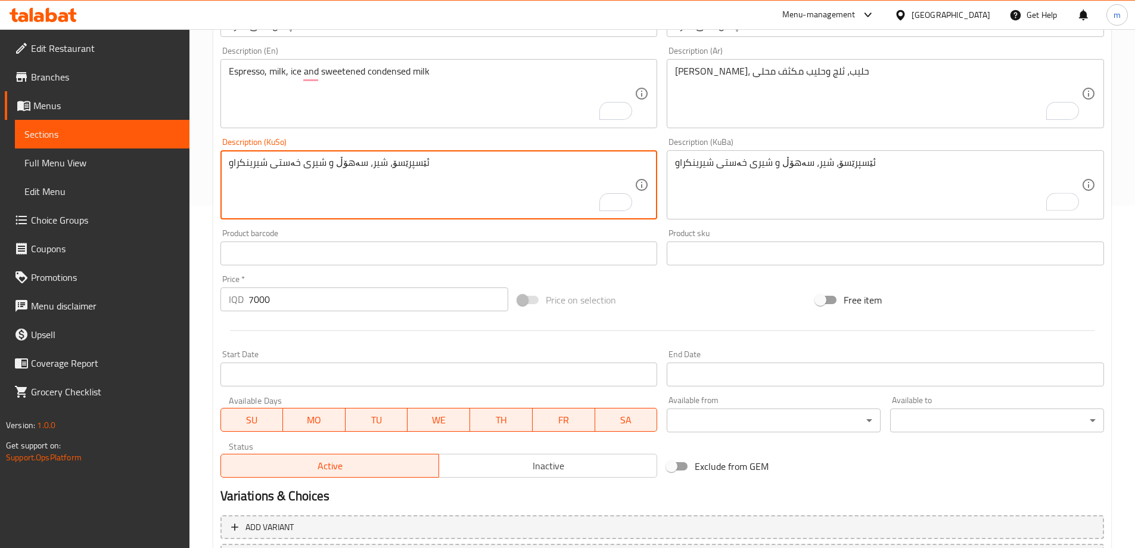
scroll to position [449, 0]
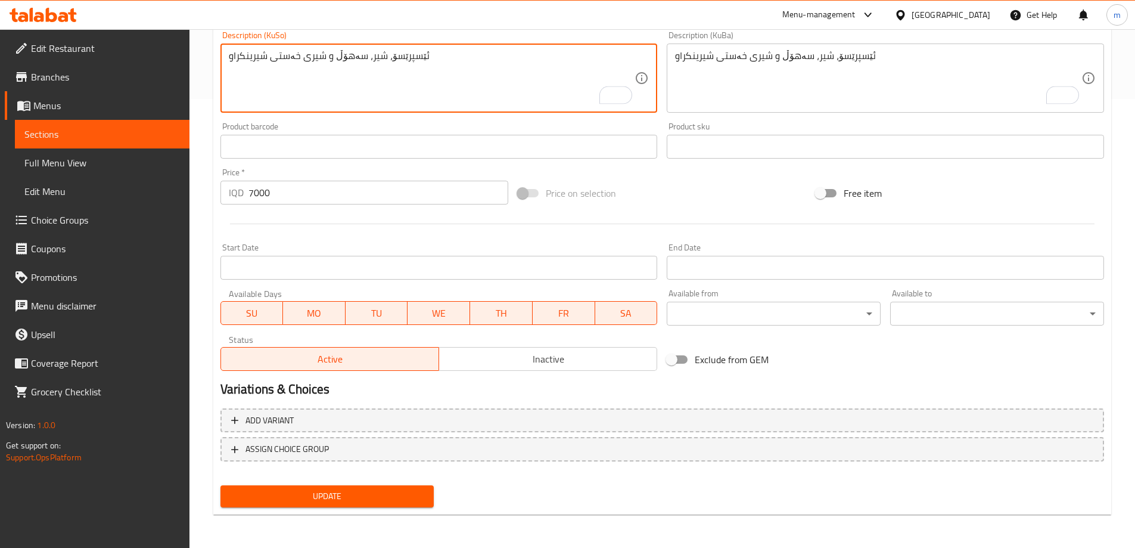
type textarea "ئێسپرێسۆ، شیر، سەهۆڵ و شیری خەستی شیرینکراو"
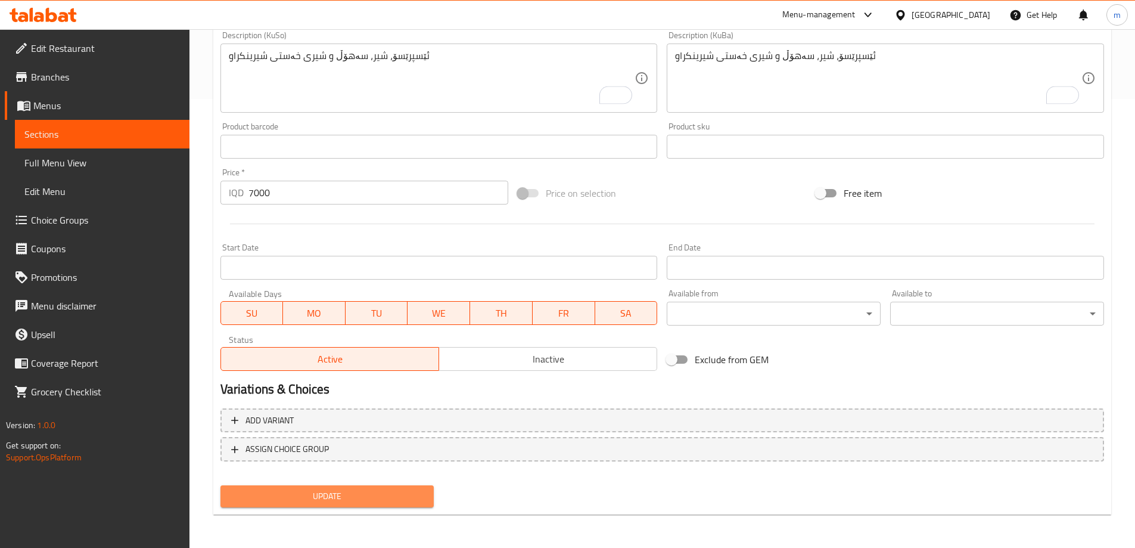
click at [400, 493] on span "Update" at bounding box center [327, 496] width 195 height 15
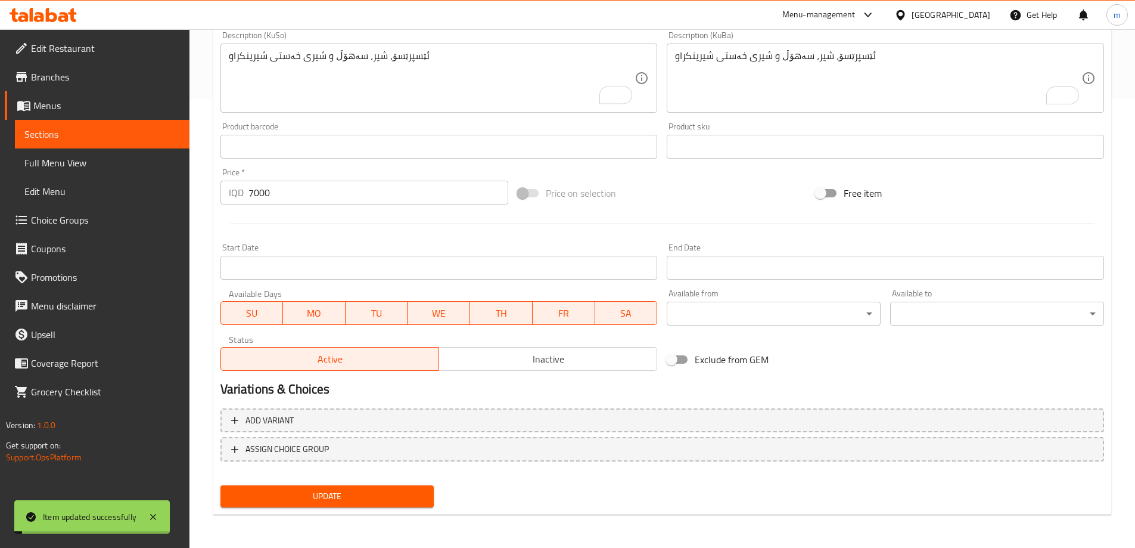
click at [74, 163] on span "Full Menu View" at bounding box center [102, 163] width 156 height 14
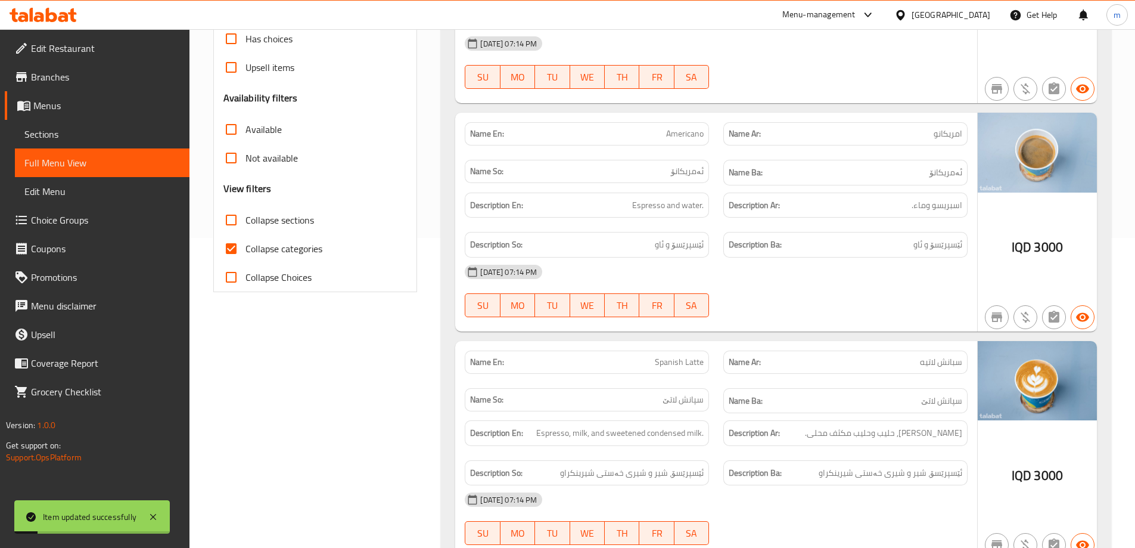
scroll to position [170, 0]
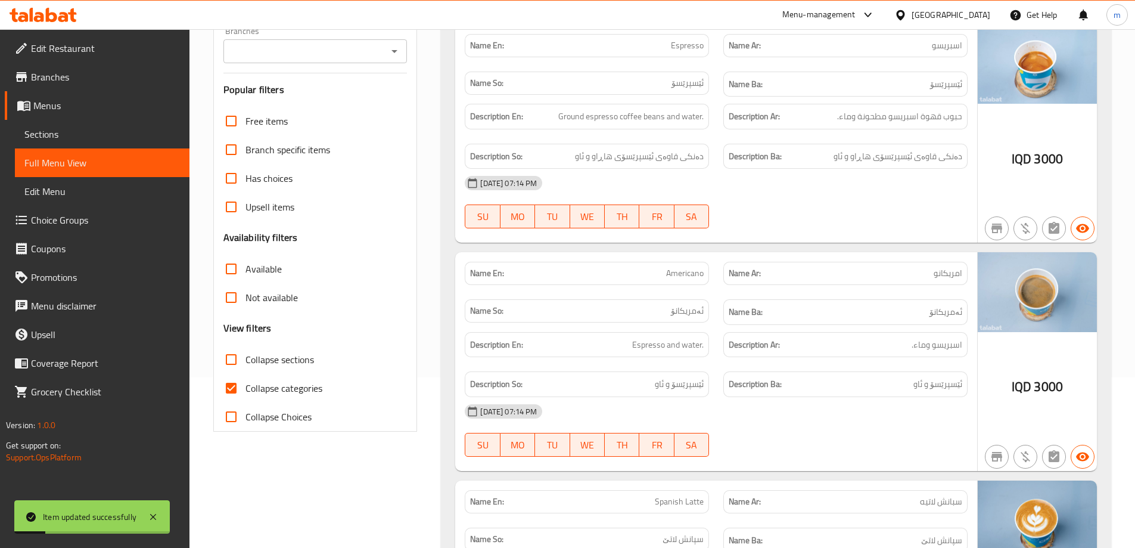
drag, startPoint x: 272, startPoint y: 356, endPoint x: 265, endPoint y: 363, distance: 10.1
click at [272, 355] on span "Collapse sections" at bounding box center [279, 359] width 69 height 14
click at [245, 355] on input "Collapse sections" at bounding box center [231, 359] width 29 height 29
checkbox input "true"
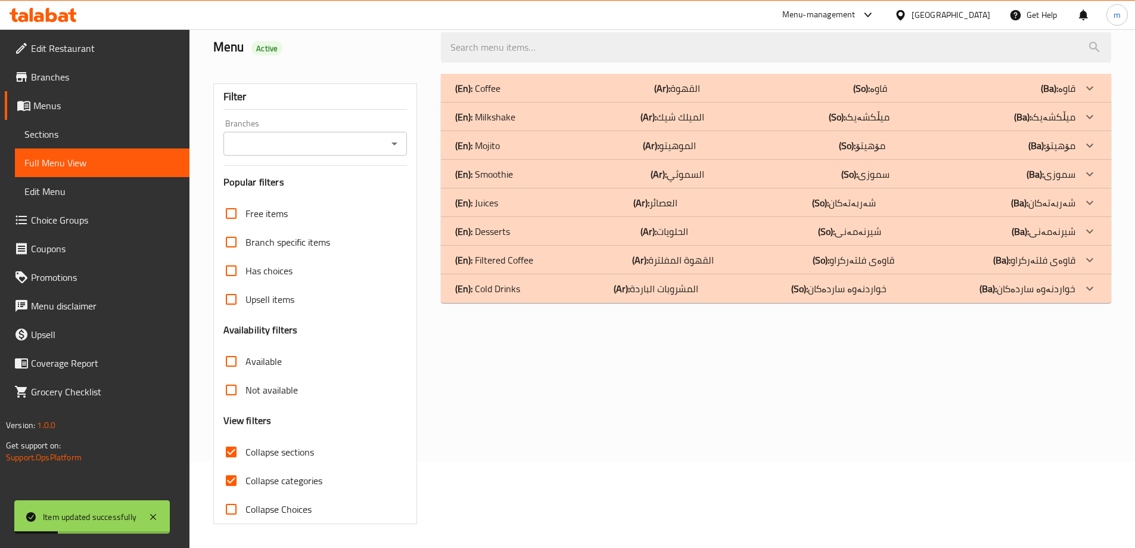
scroll to position [86, 0]
click at [262, 383] on span "Not available" at bounding box center [271, 390] width 52 height 14
click at [245, 383] on input "Not available" at bounding box center [231, 389] width 29 height 29
checkbox input "true"
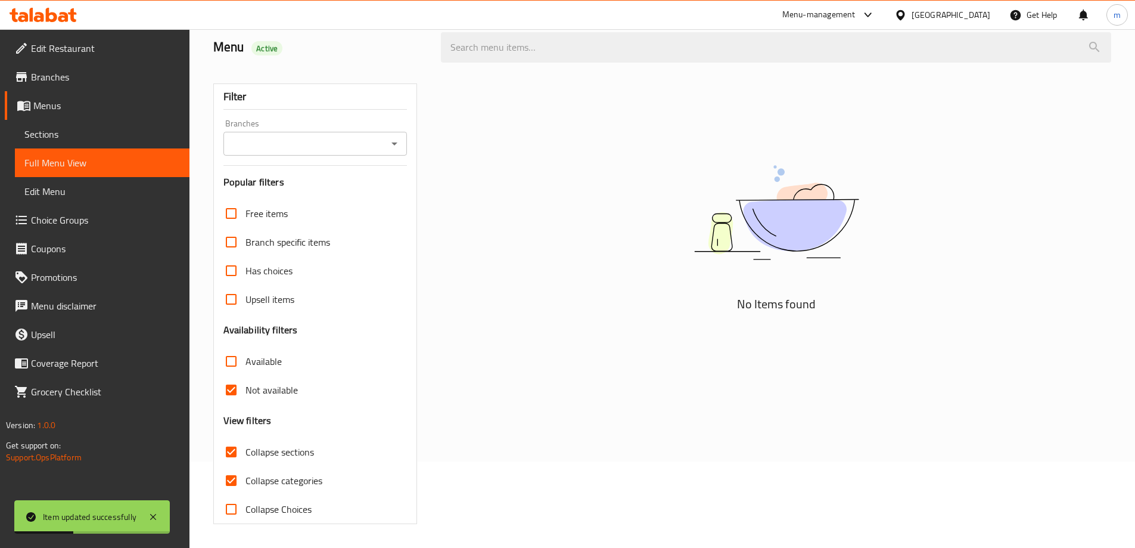
click at [250, 484] on span "Collapse categories" at bounding box center [283, 480] width 77 height 14
click at [245, 484] on input "Collapse categories" at bounding box center [231, 480] width 29 height 29
checkbox input "false"
drag, startPoint x: 241, startPoint y: 391, endPoint x: 280, endPoint y: 303, distance: 96.9
click at [241, 391] on input "Not available" at bounding box center [231, 389] width 29 height 29
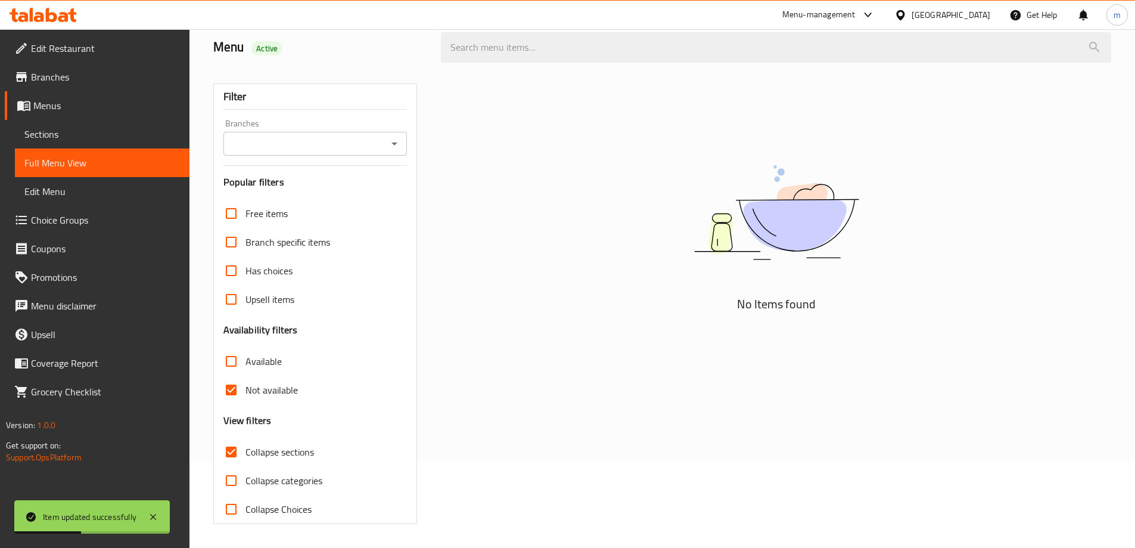
checkbox input "false"
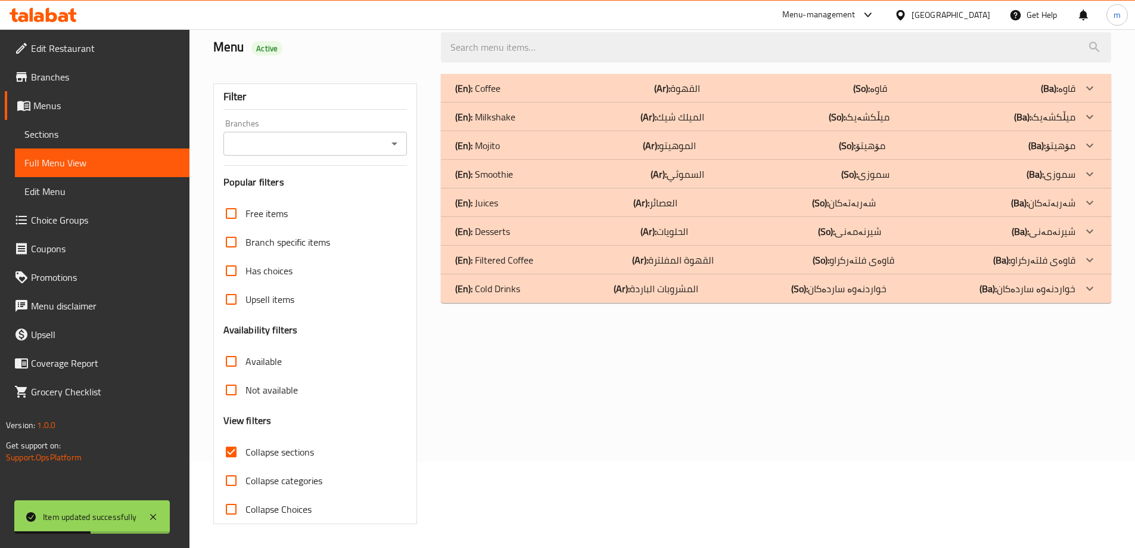
click at [387, 141] on button "Open" at bounding box center [394, 143] width 17 height 17
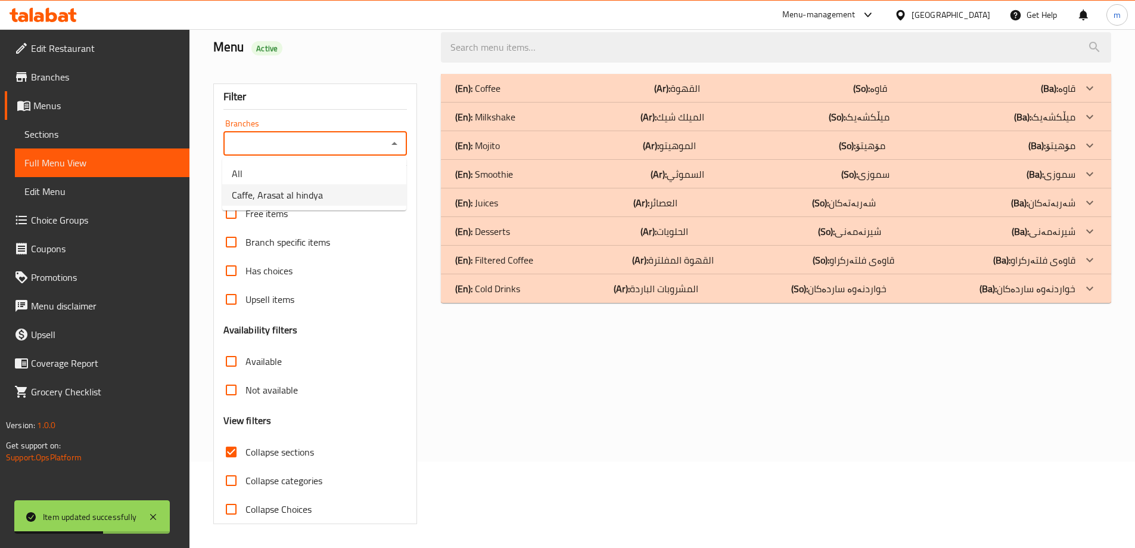
click at [312, 185] on li "Caffe, Arasat al hindya" at bounding box center [314, 194] width 184 height 21
type input "Caffe, Arasat al hindya"
click at [491, 296] on p "(En): Cold Drinks" at bounding box center [487, 288] width 65 height 14
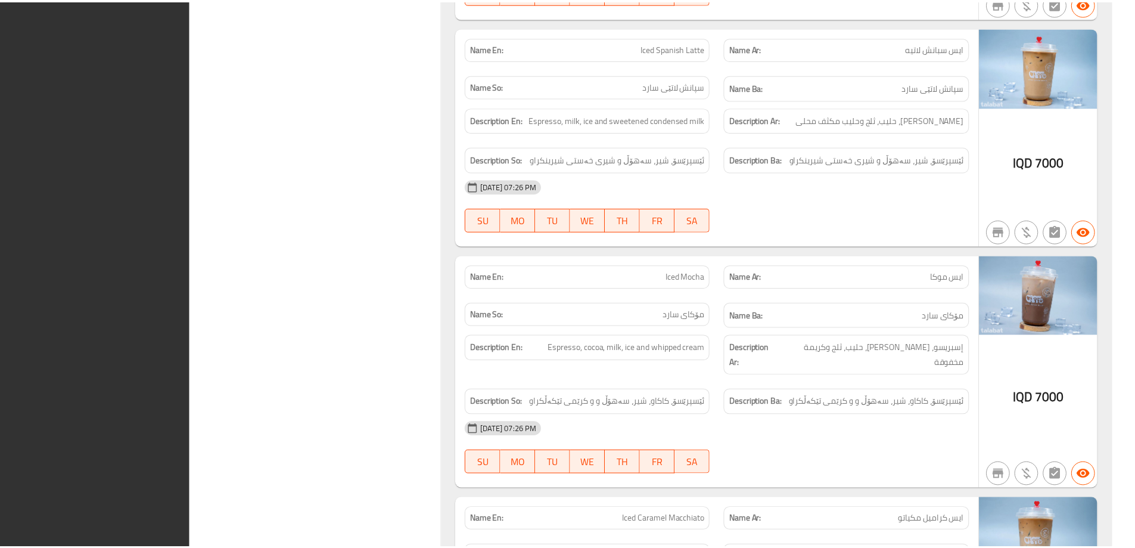
scroll to position [1271, 0]
